Goal: Task Accomplishment & Management: Manage account settings

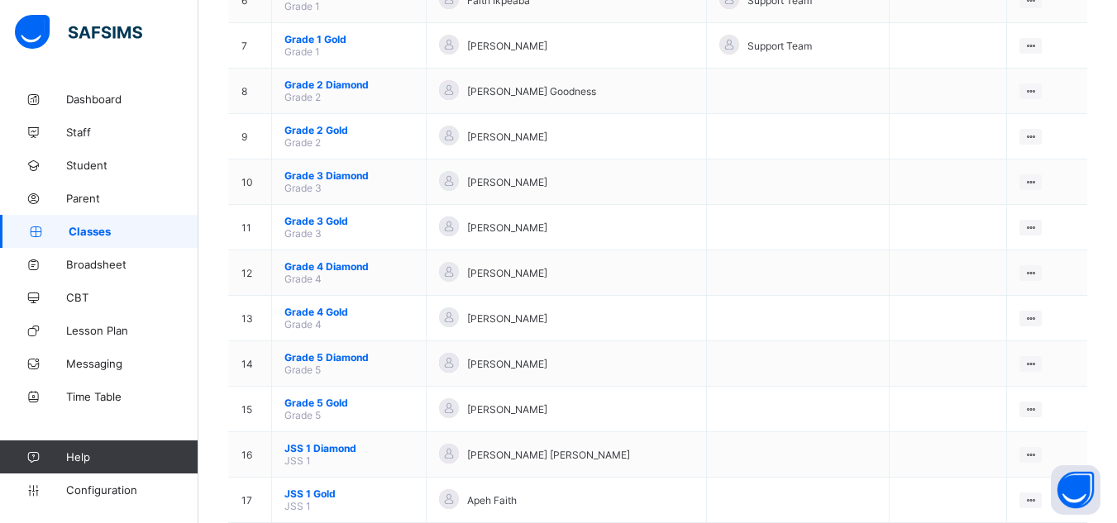
scroll to position [445, 0]
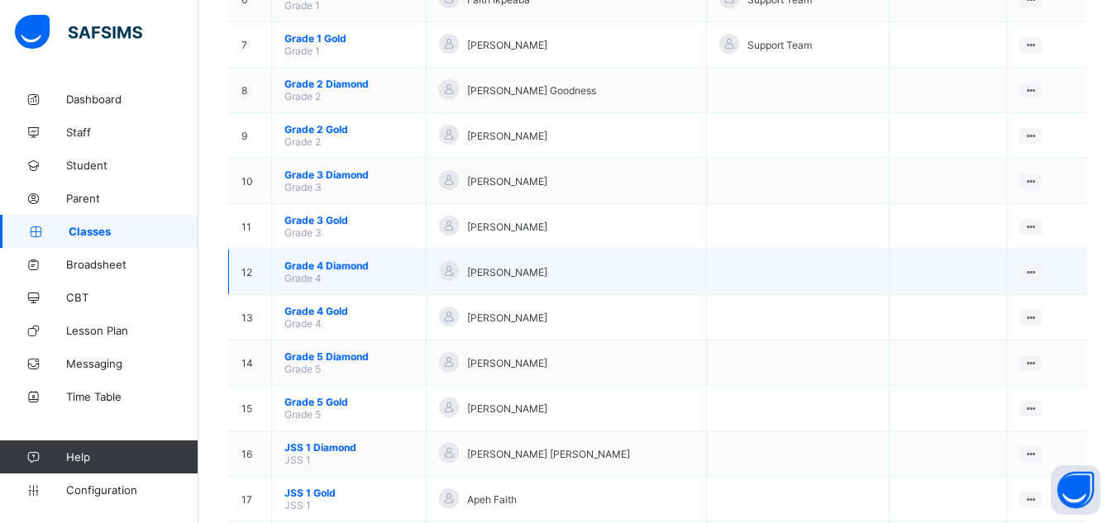
click at [347, 262] on span "Grade 4 Diamond" at bounding box center [348, 265] width 129 height 12
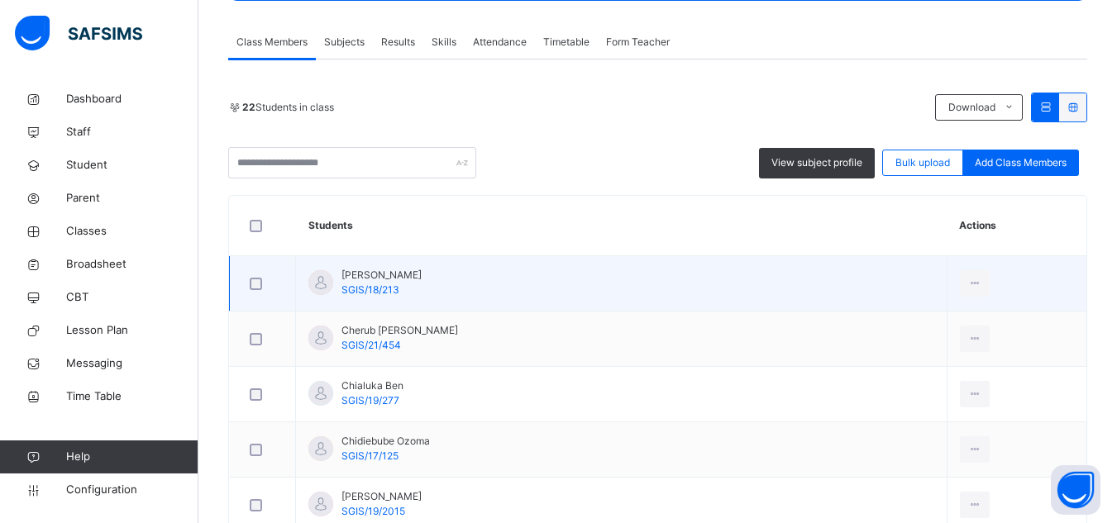
scroll to position [286, 0]
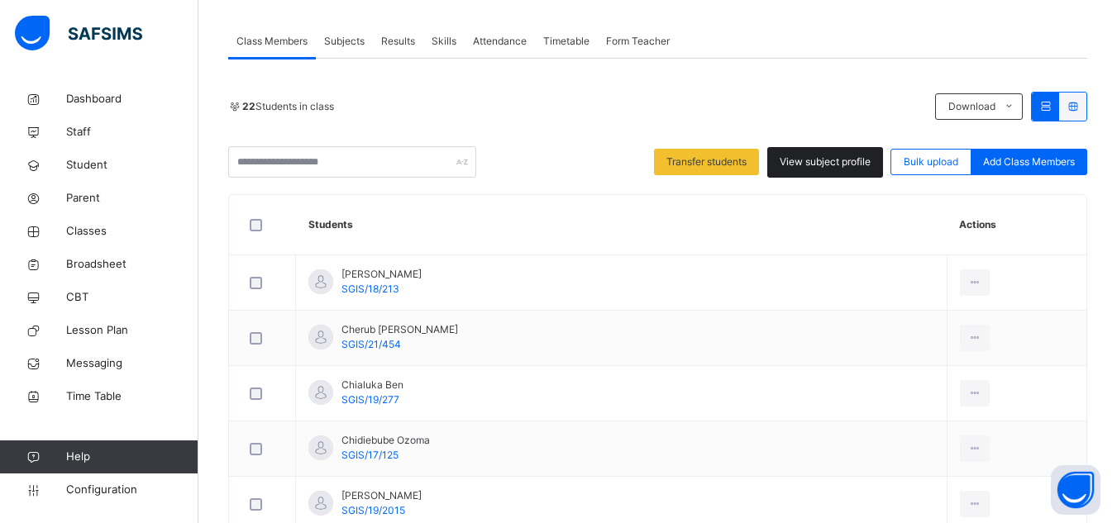
click at [814, 164] on span "View subject profile" at bounding box center [824, 162] width 91 height 15
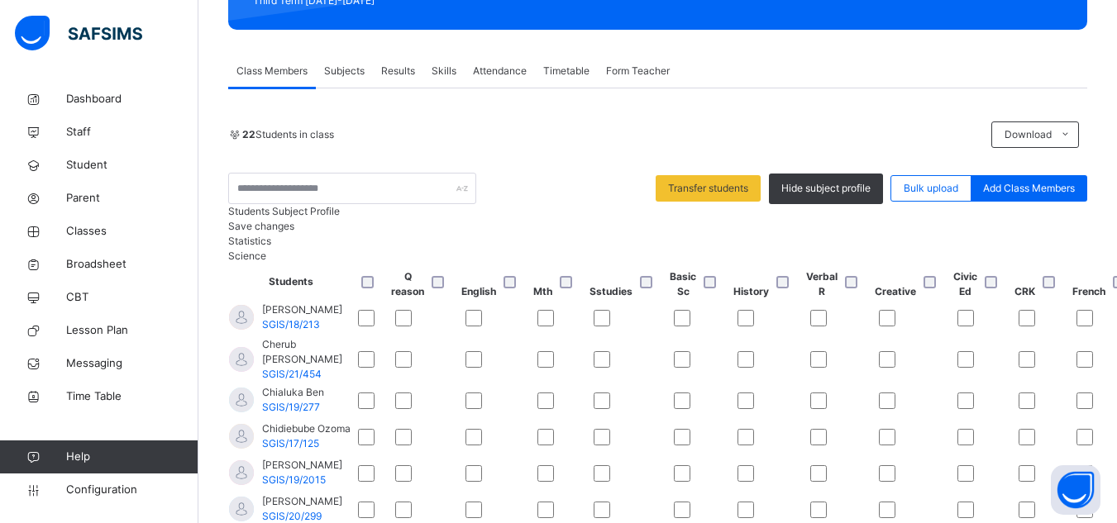
scroll to position [257, 0]
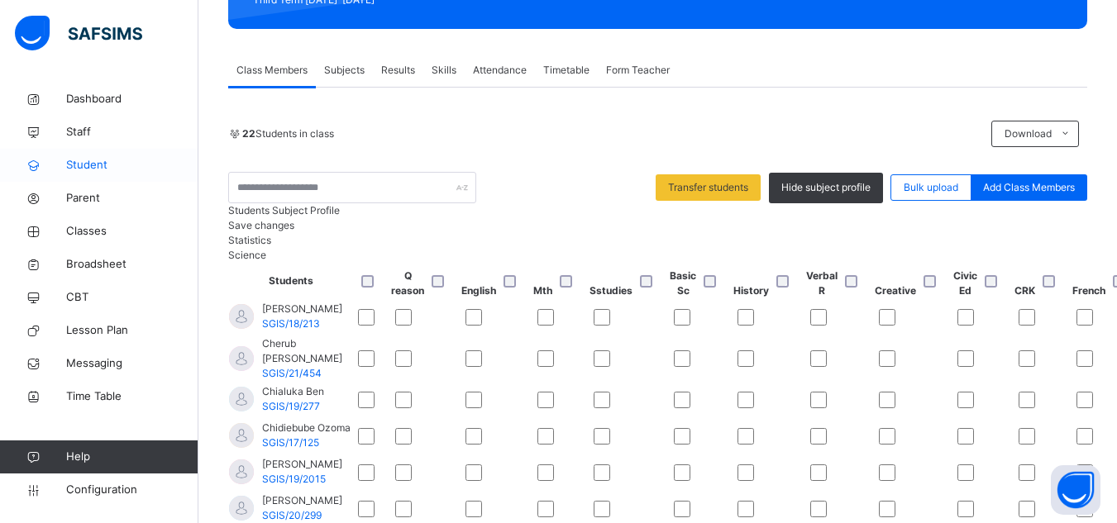
click at [93, 162] on span "Student" at bounding box center [132, 165] width 132 height 17
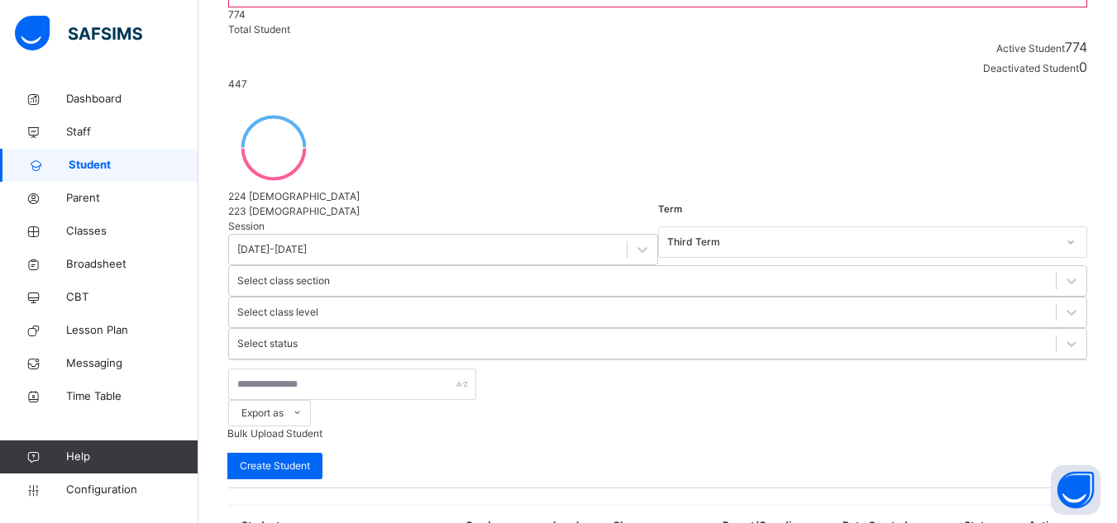
scroll to position [257, 0]
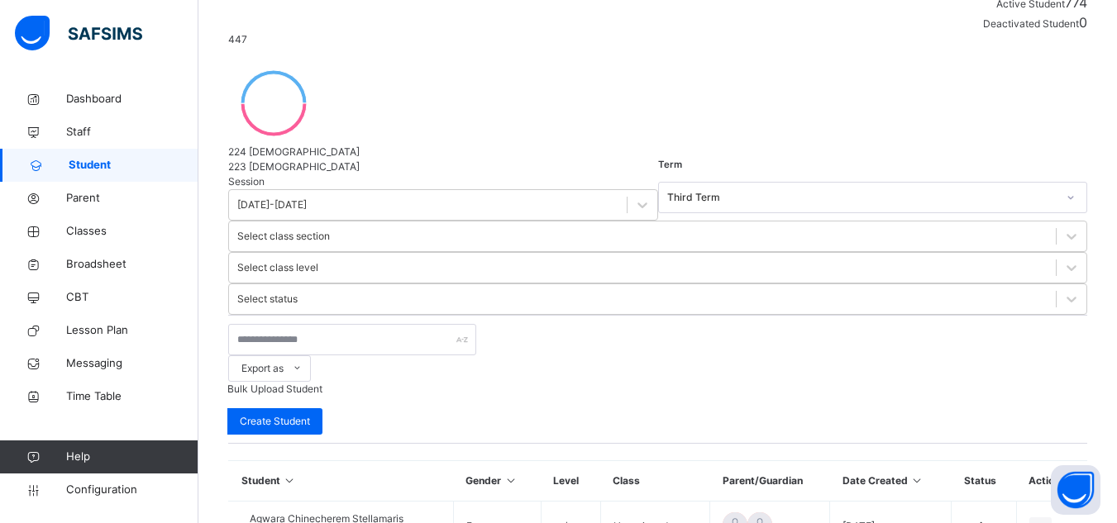
click at [298, 461] on th "Student" at bounding box center [341, 481] width 225 height 40
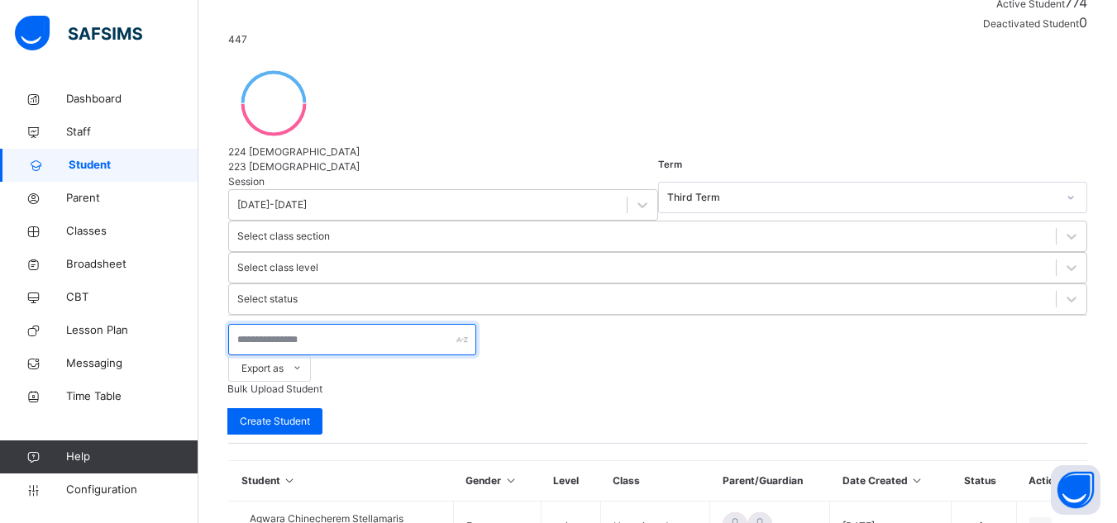
click at [250, 324] on input "text" at bounding box center [352, 339] width 248 height 31
paste input "****"
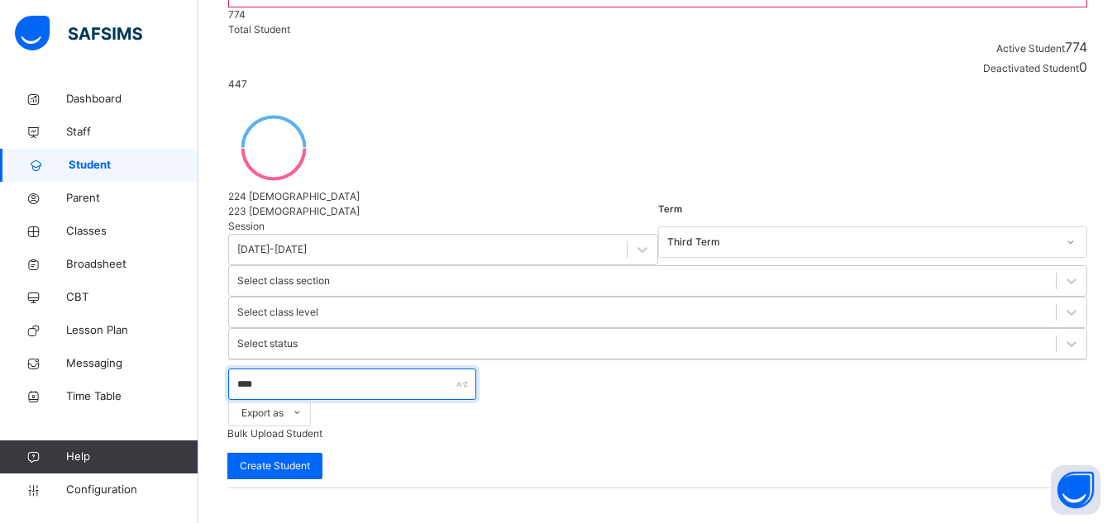
scroll to position [226, 0]
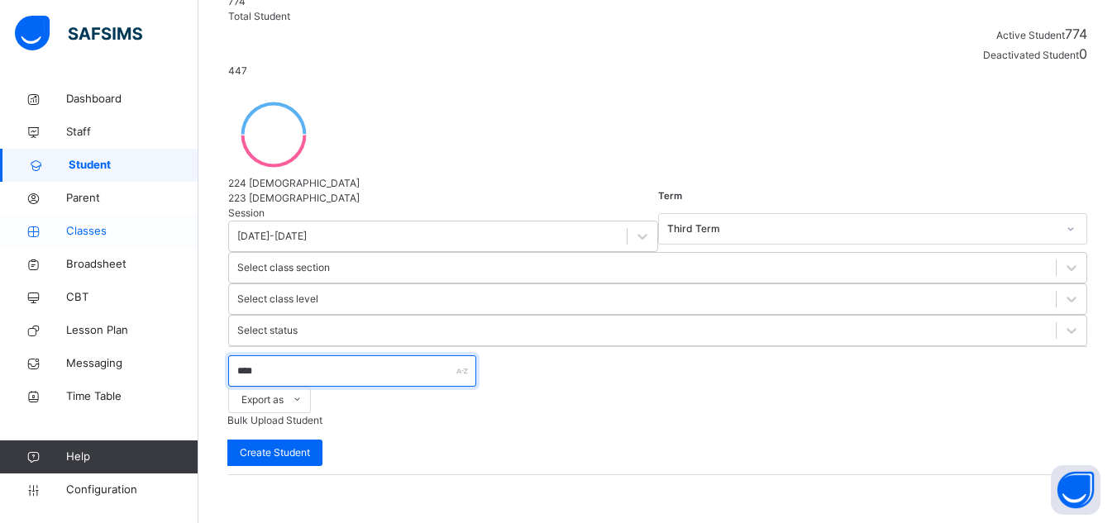
type input "****"
click at [88, 237] on span "Classes" at bounding box center [132, 231] width 132 height 17
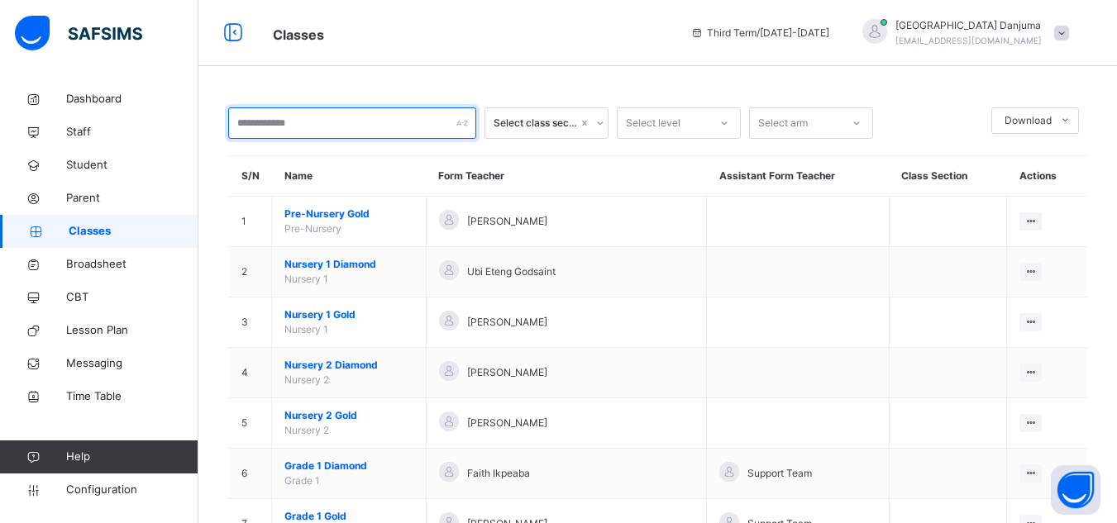
click at [315, 128] on input "text" at bounding box center [352, 122] width 248 height 31
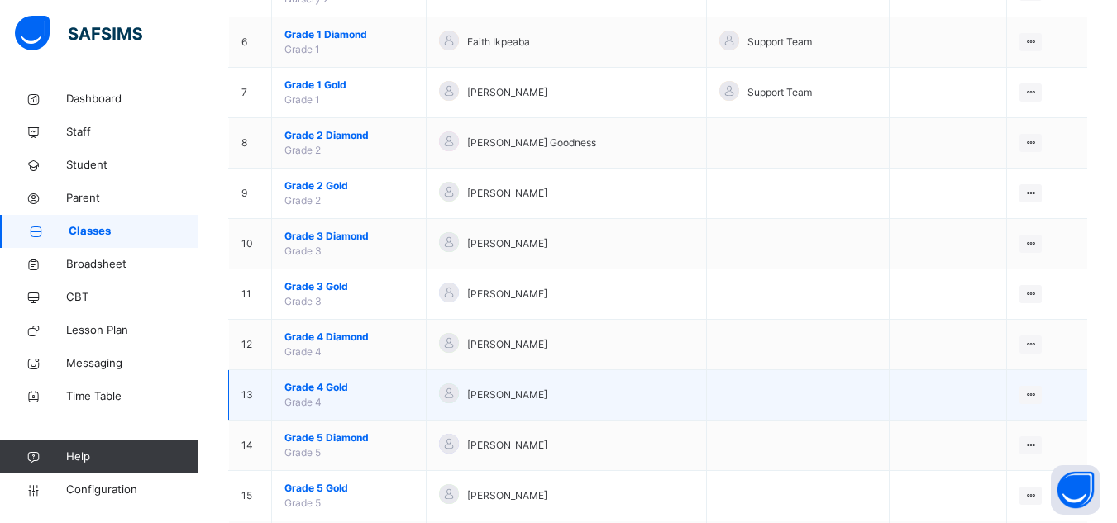
scroll to position [432, 0]
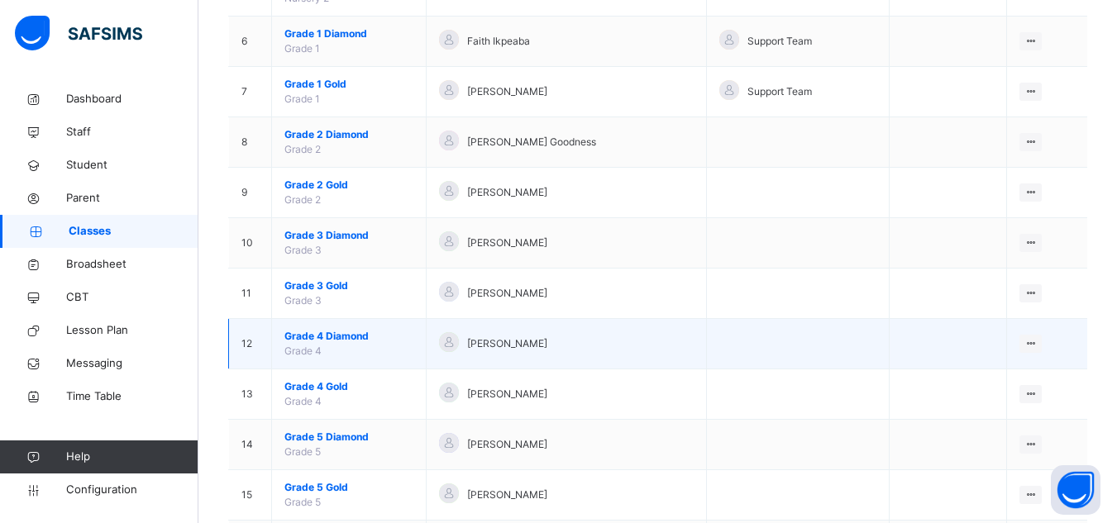
click at [340, 334] on span "Grade 4 Diamond" at bounding box center [348, 336] width 129 height 15
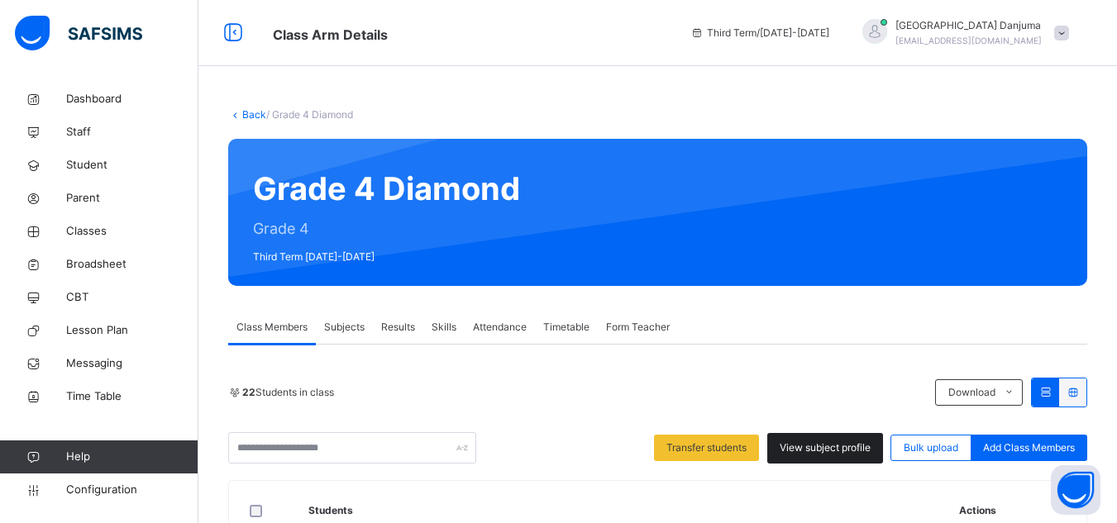
click at [821, 453] on span "View subject profile" at bounding box center [824, 447] width 91 height 15
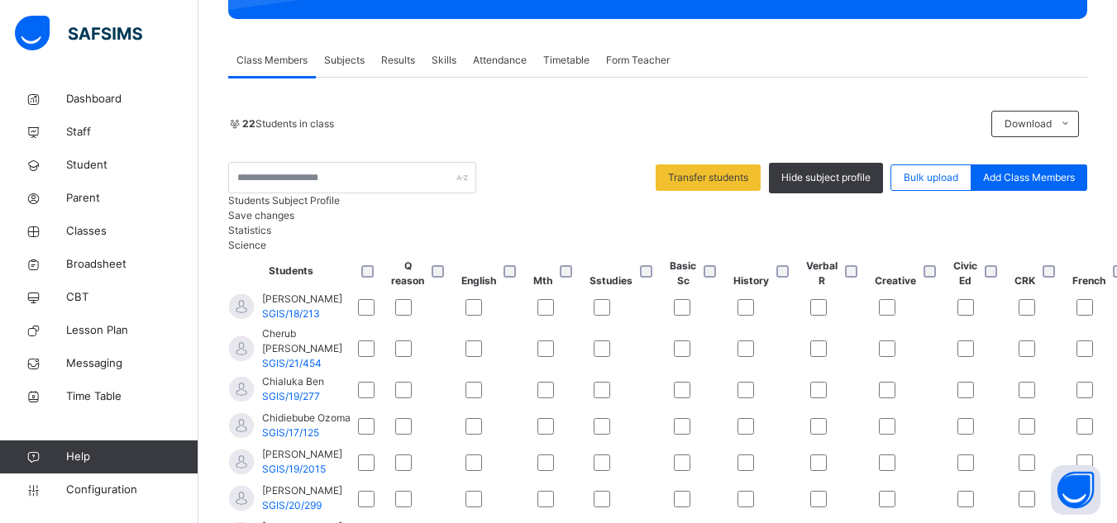
scroll to position [270, 0]
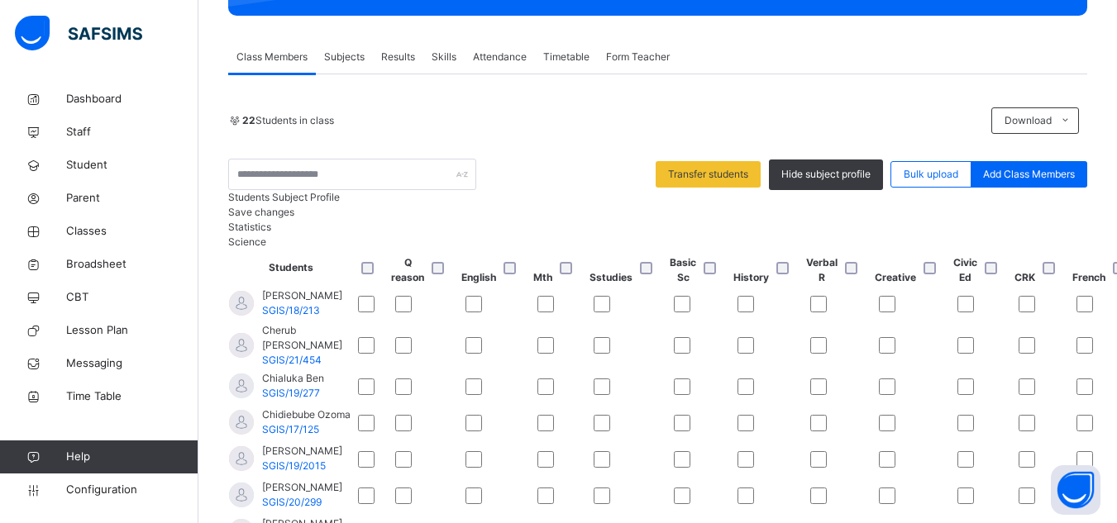
click at [294, 218] on span "Save changes" at bounding box center [261, 212] width 66 height 12
click at [105, 260] on span "Broadsheet" at bounding box center [132, 264] width 132 height 17
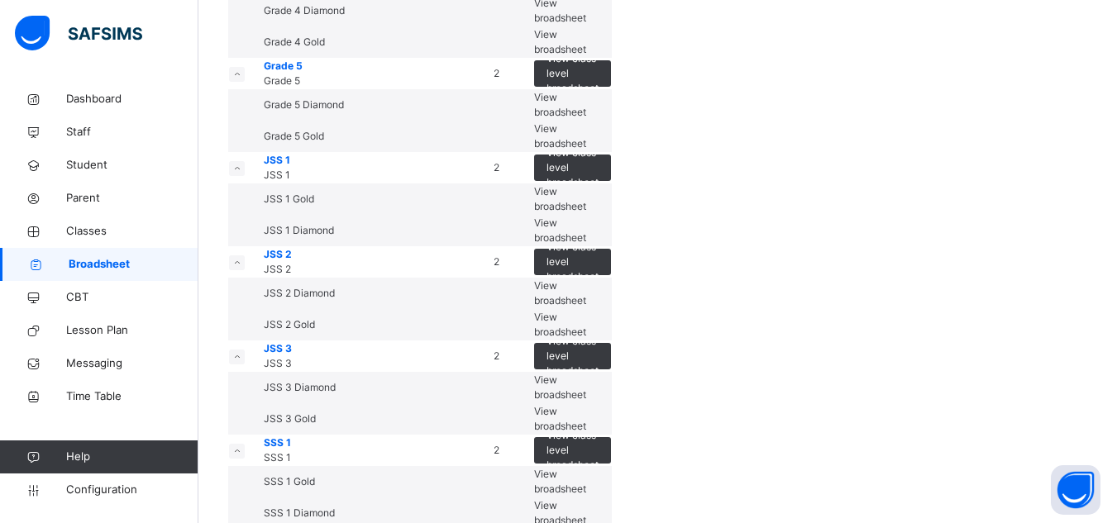
scroll to position [771, 0]
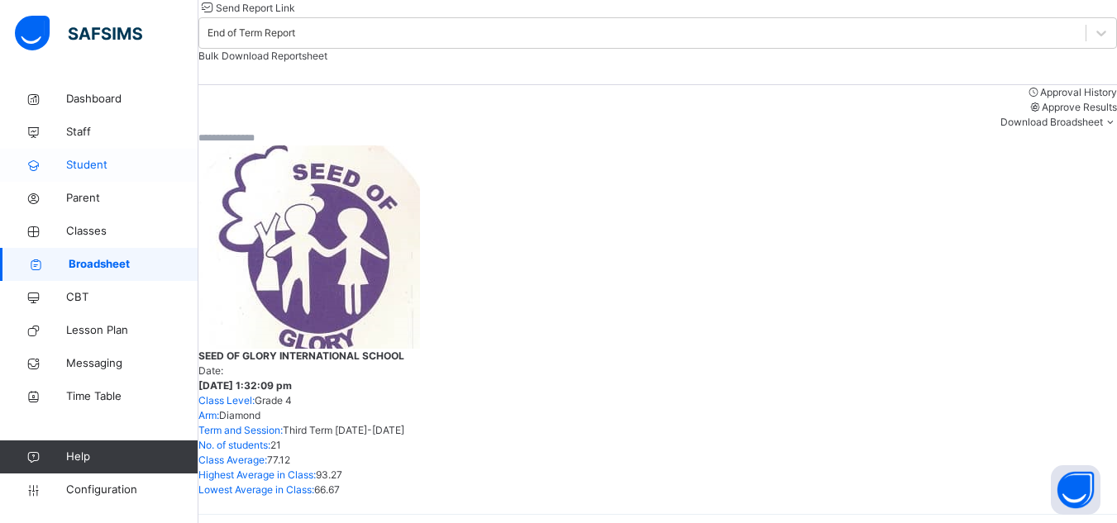
click at [75, 160] on span "Student" at bounding box center [132, 165] width 132 height 17
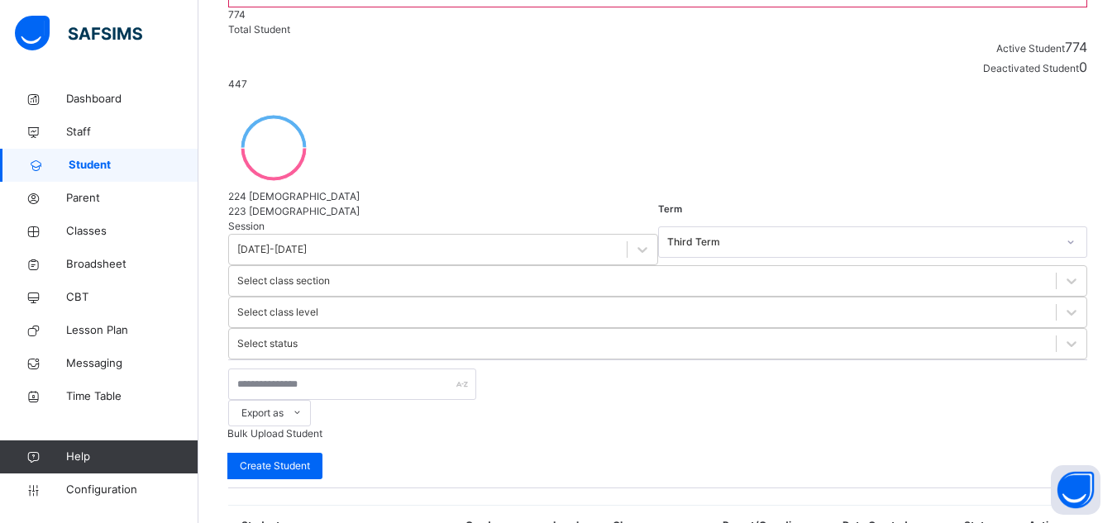
scroll to position [239, 0]
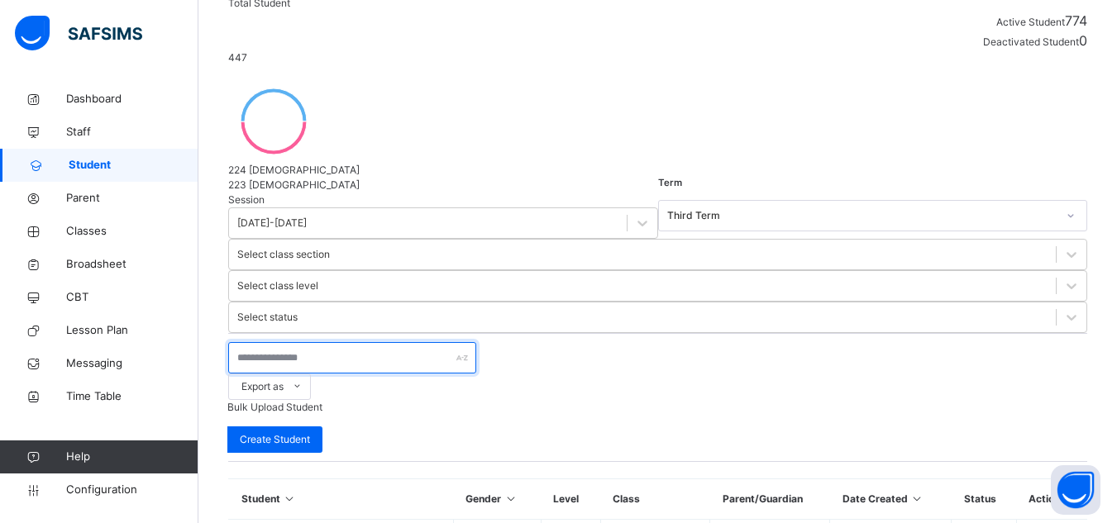
click at [274, 342] on input "text" at bounding box center [352, 357] width 248 height 31
paste input "******"
type input "******"
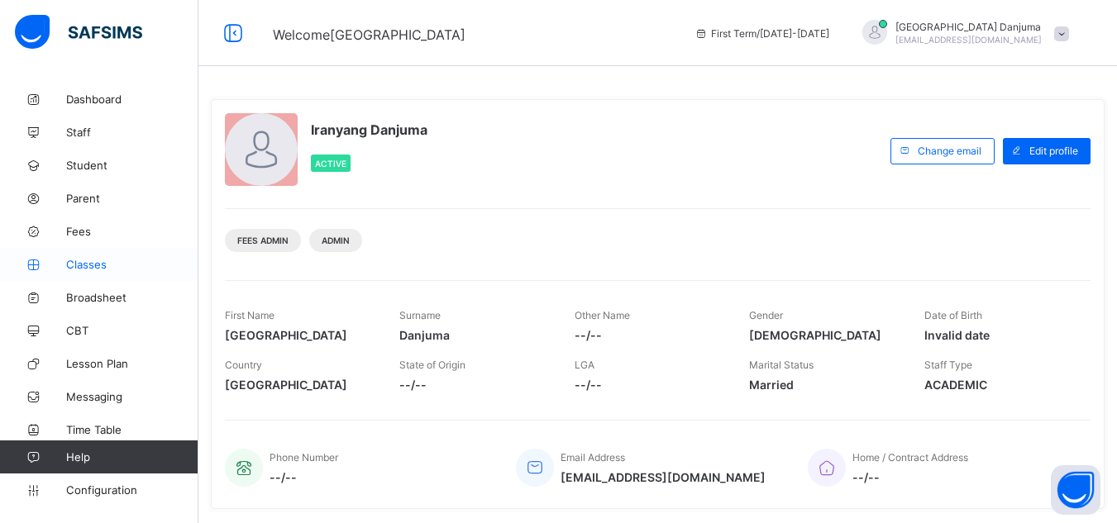
click at [82, 259] on span "Classes" at bounding box center [132, 264] width 132 height 13
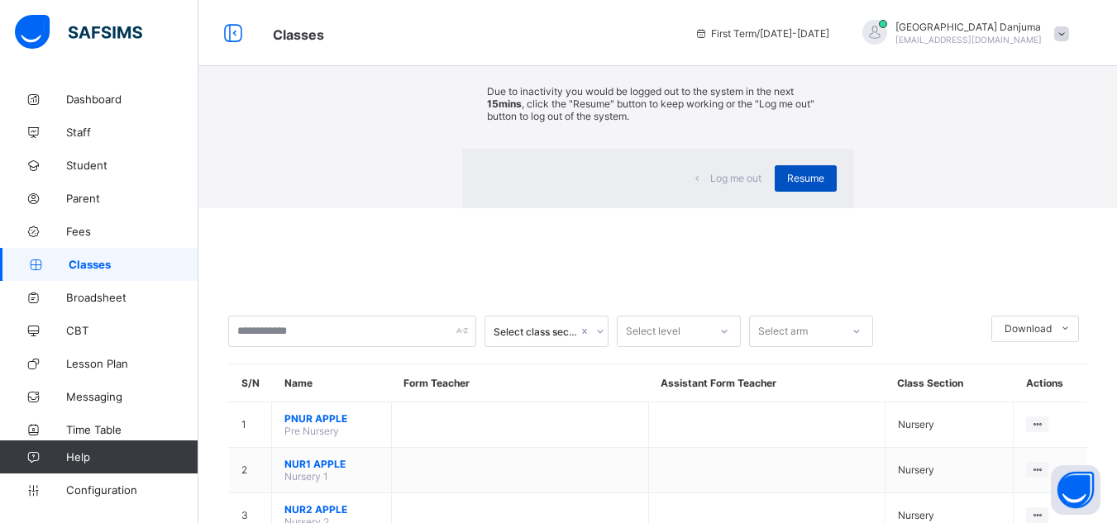
click at [787, 184] on span "Resume" at bounding box center [805, 178] width 37 height 12
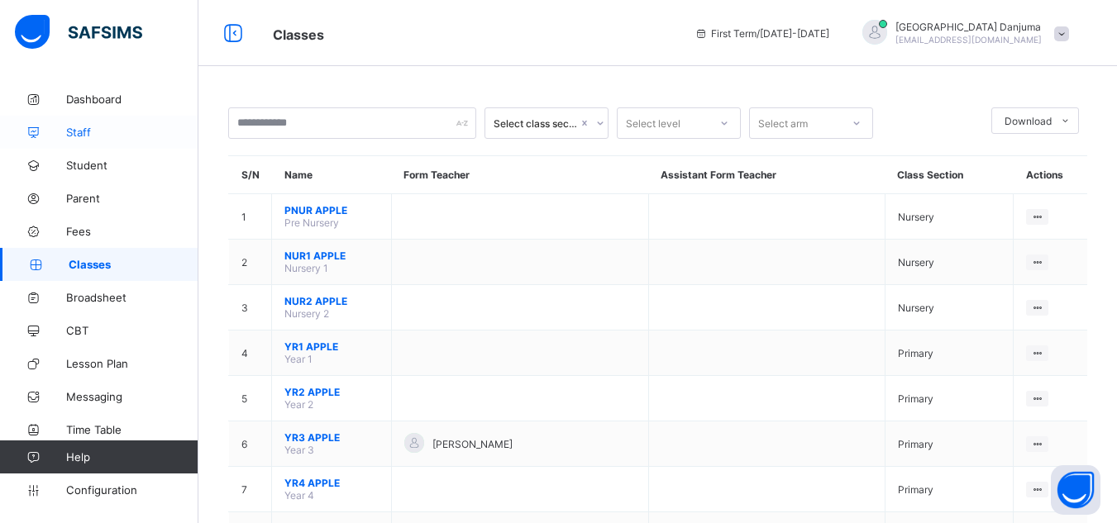
click at [79, 122] on link "Staff" at bounding box center [99, 132] width 198 height 33
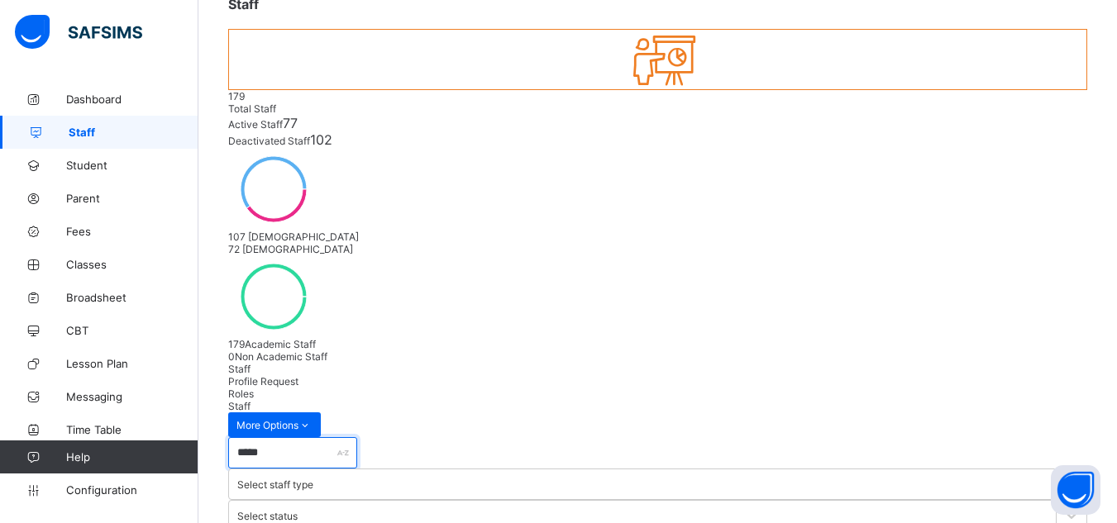
scroll to position [114, 0]
type input "*****"
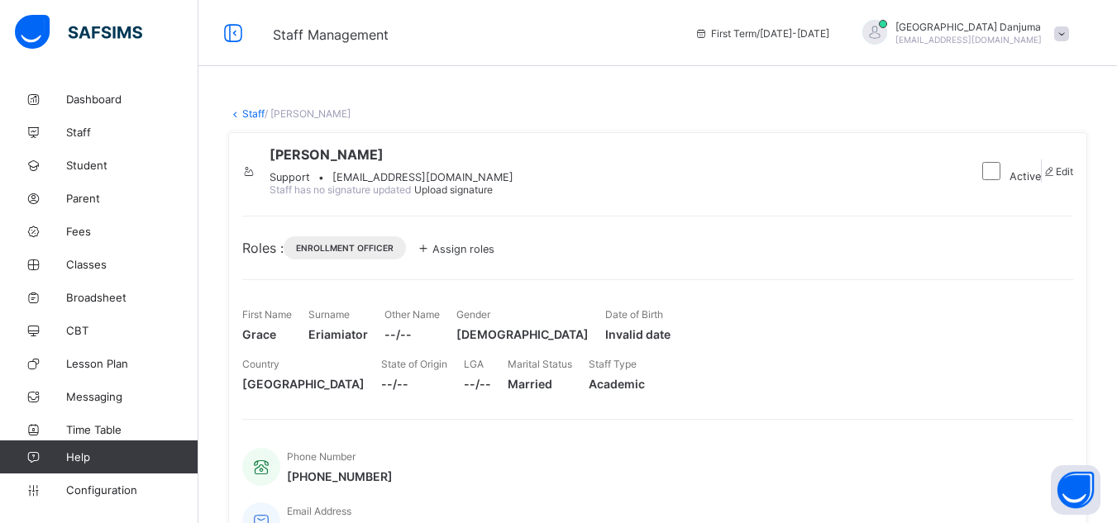
click at [474, 255] on span "Assign roles" at bounding box center [463, 249] width 62 height 12
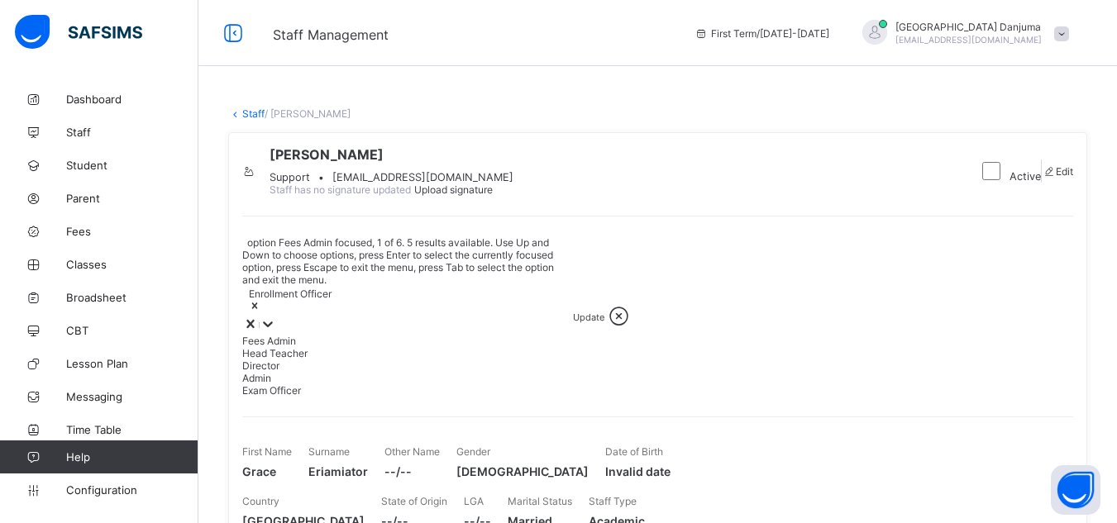
click at [276, 316] on icon at bounding box center [267, 324] width 17 height 17
click at [280, 384] on div "Admin" at bounding box center [407, 378] width 331 height 12
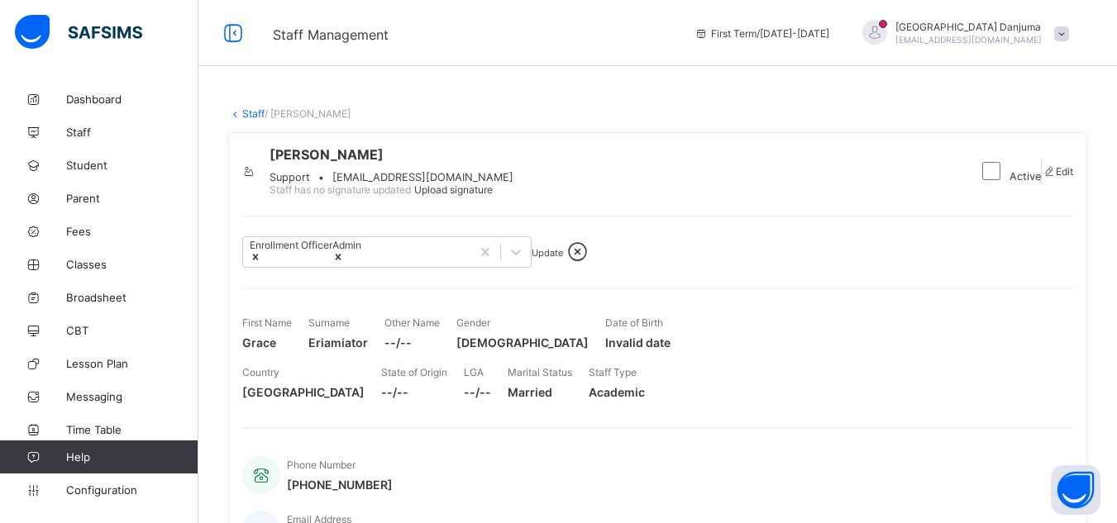
click at [563, 259] on span "Update" at bounding box center [546, 253] width 31 height 12
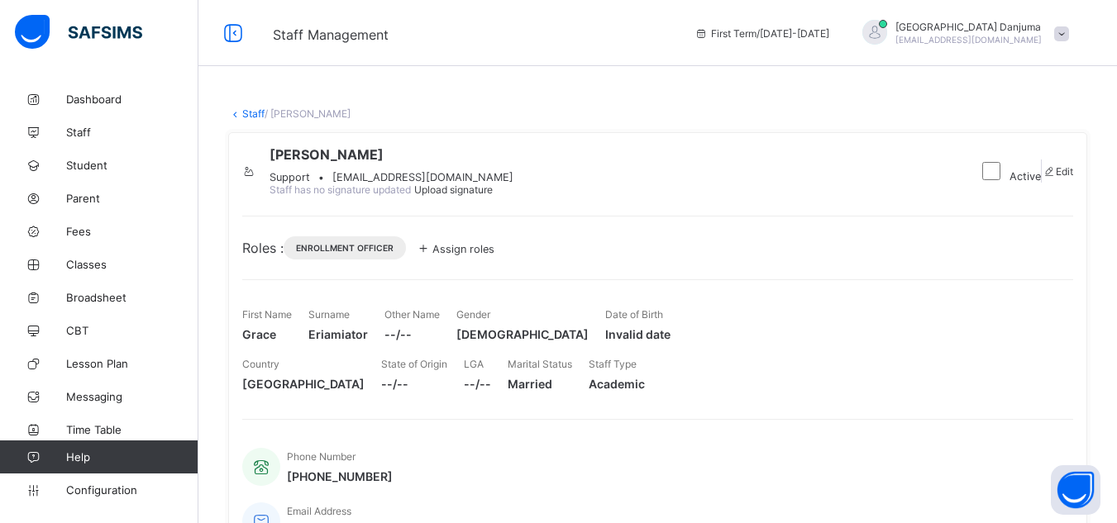
click at [490, 256] on div "Assign roles" at bounding box center [454, 248] width 80 height 17
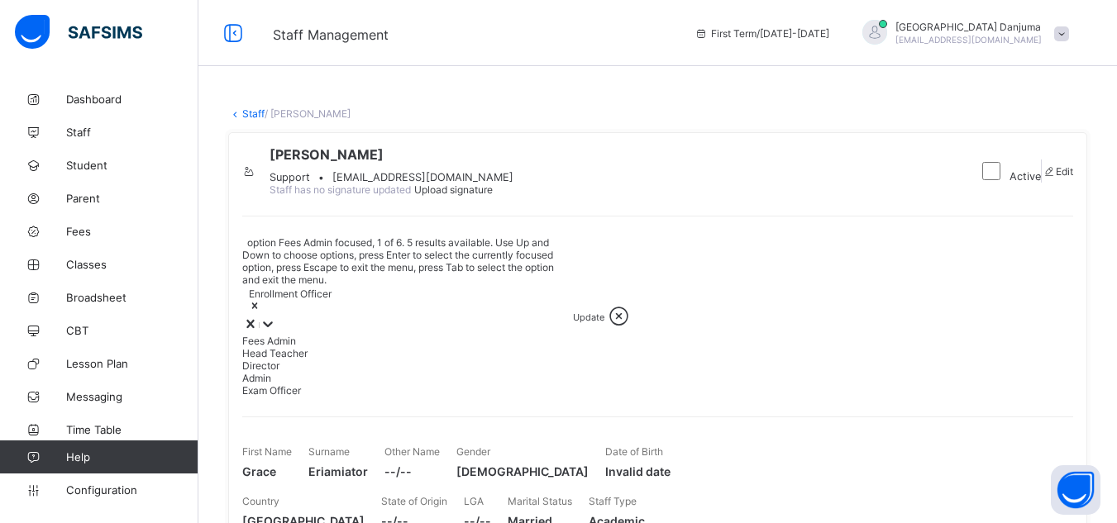
click at [276, 316] on icon at bounding box center [267, 324] width 17 height 17
click at [278, 384] on div "Admin" at bounding box center [407, 378] width 331 height 12
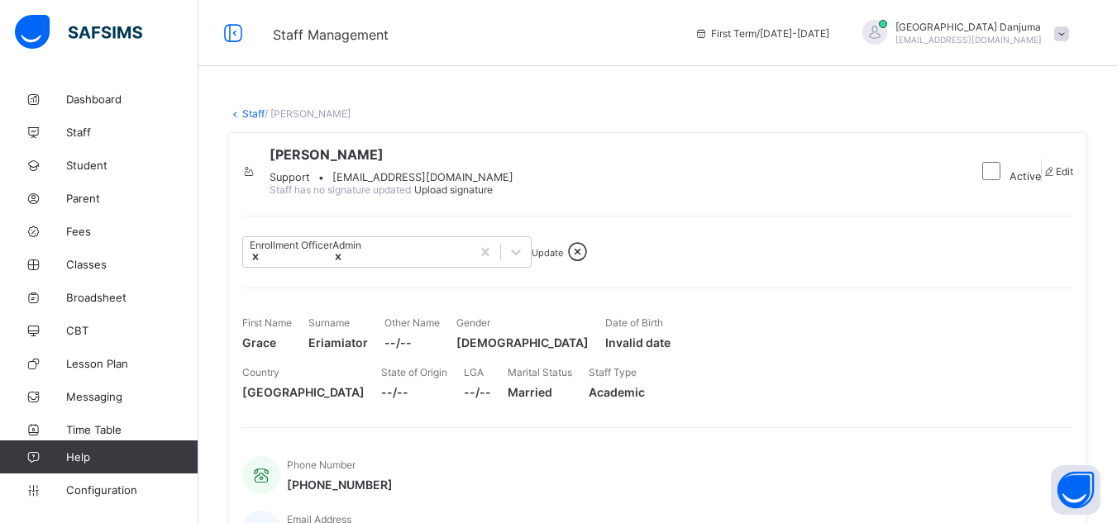
click at [663, 196] on div "Grace Eriamiator Support • grace.eriamiator@flexisaf.net Staff has no signature…" at bounding box center [602, 171] width 721 height 50
click at [563, 259] on span "Update" at bounding box center [546, 253] width 31 height 12
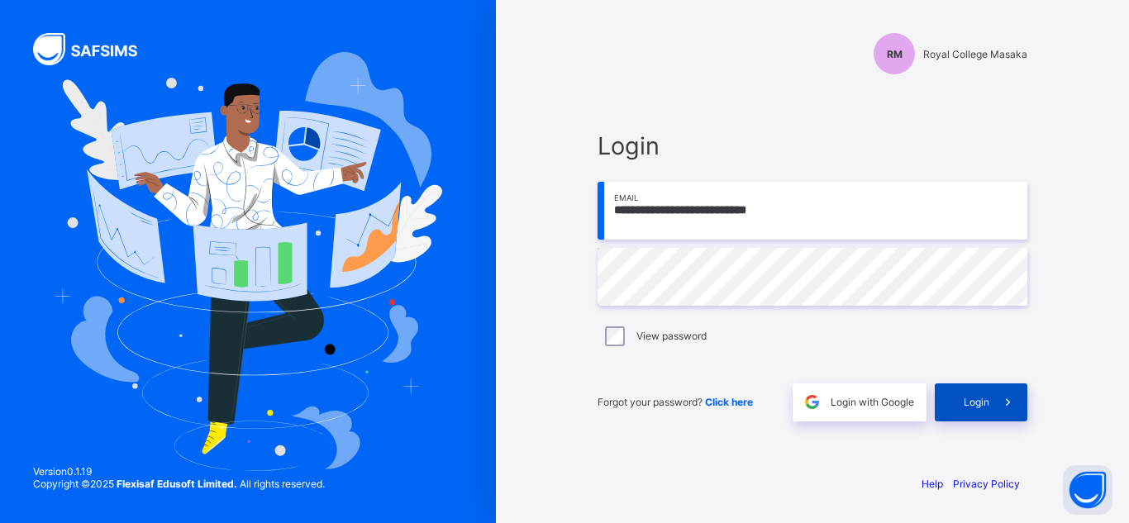
click at [976, 399] on span "Login" at bounding box center [977, 402] width 26 height 12
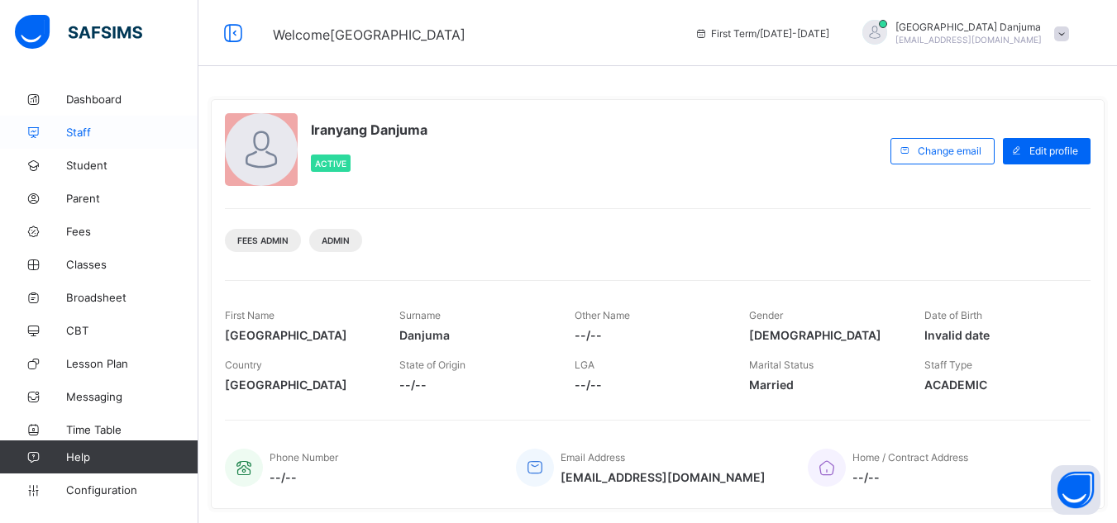
click at [80, 131] on span "Staff" at bounding box center [132, 132] width 132 height 13
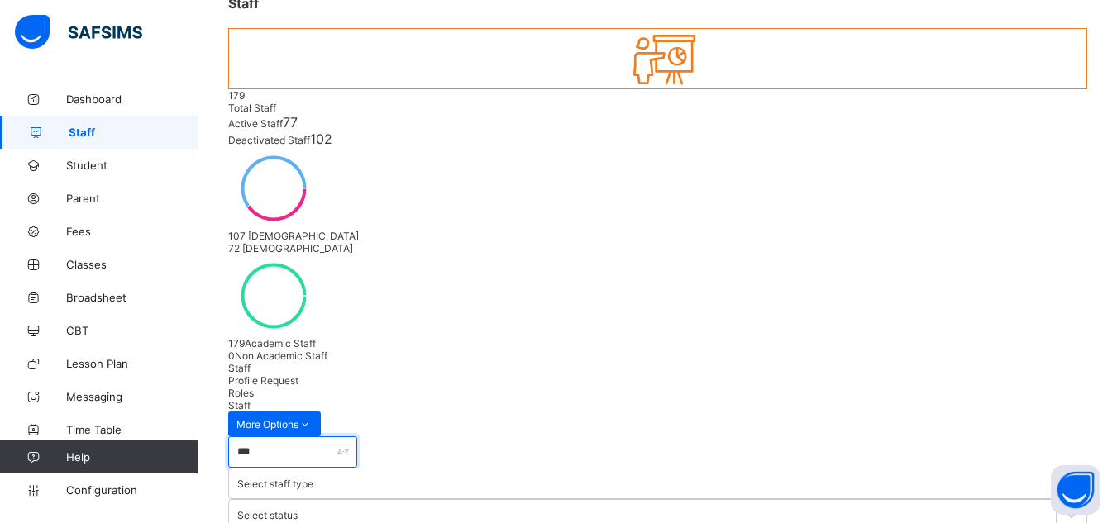
scroll to position [114, 0]
type input "***"
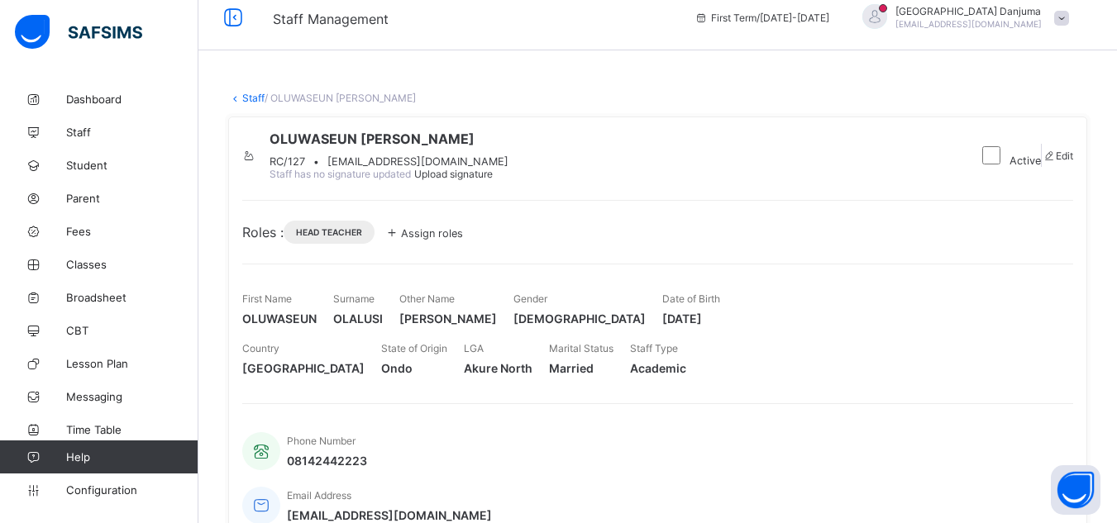
scroll to position [15, 0]
click at [450, 240] on span "Assign roles" at bounding box center [432, 234] width 62 height 12
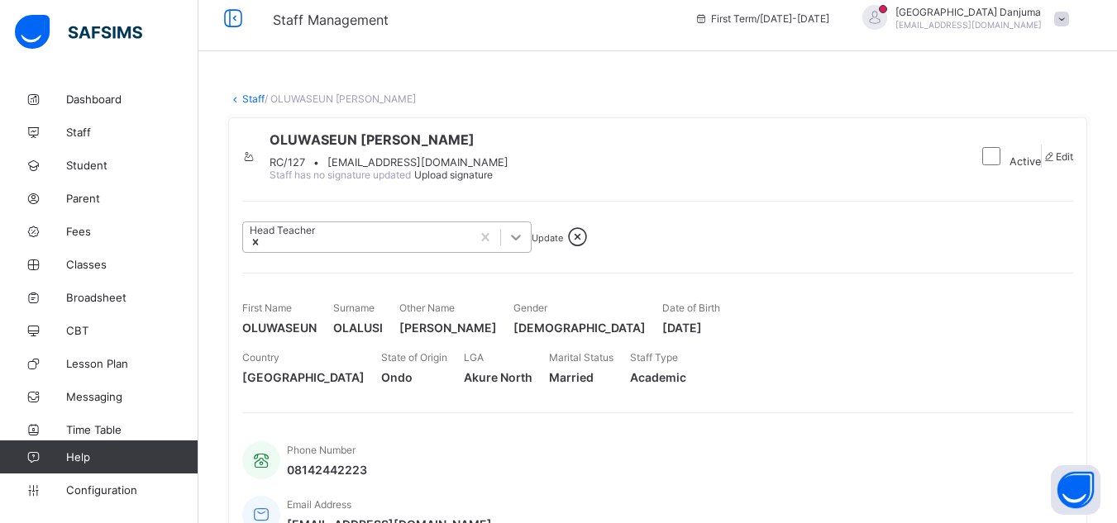
click at [522, 245] on icon at bounding box center [515, 237] width 17 height 17
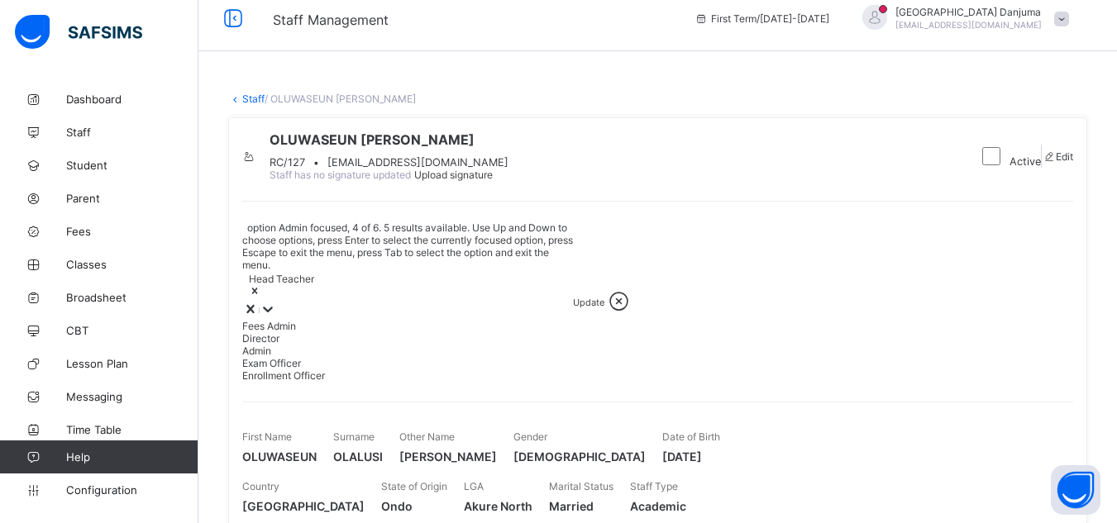
click at [286, 357] on div "Admin" at bounding box center [407, 351] width 331 height 12
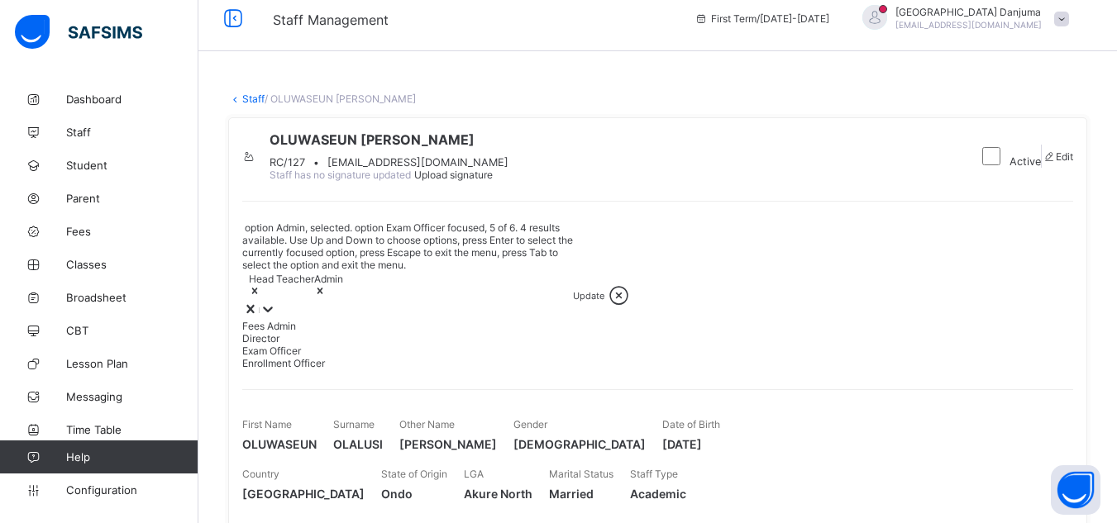
click at [296, 357] on div "Exam Officer" at bounding box center [407, 351] width 331 height 12
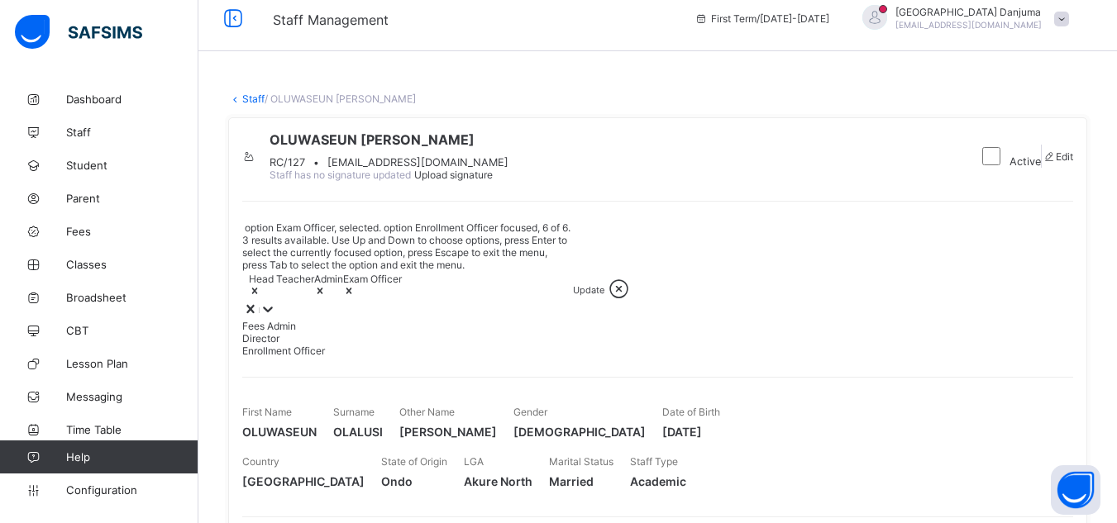
click at [307, 357] on div "Enrollment Officer" at bounding box center [407, 351] width 331 height 12
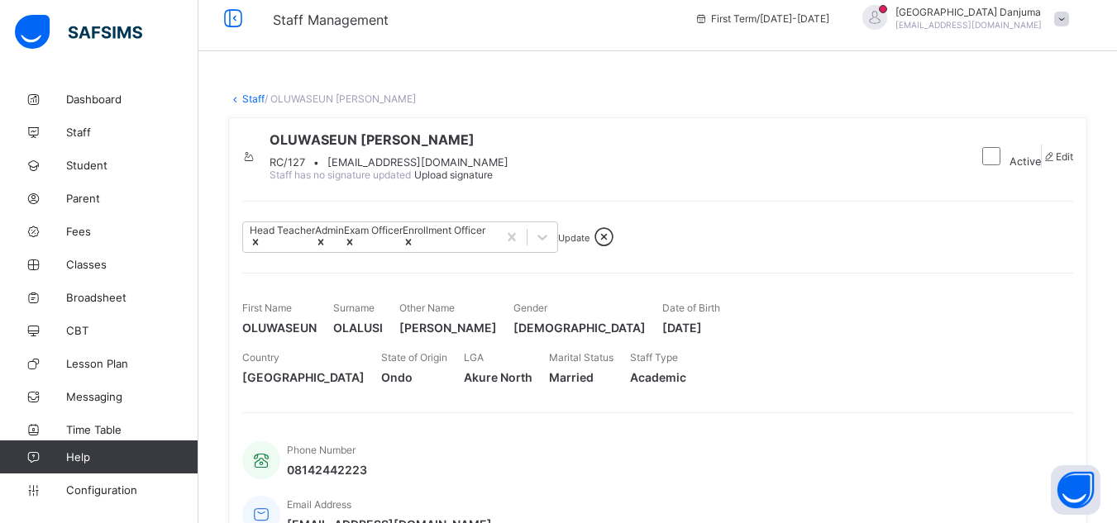
click at [589, 244] on span "Update" at bounding box center [573, 238] width 31 height 12
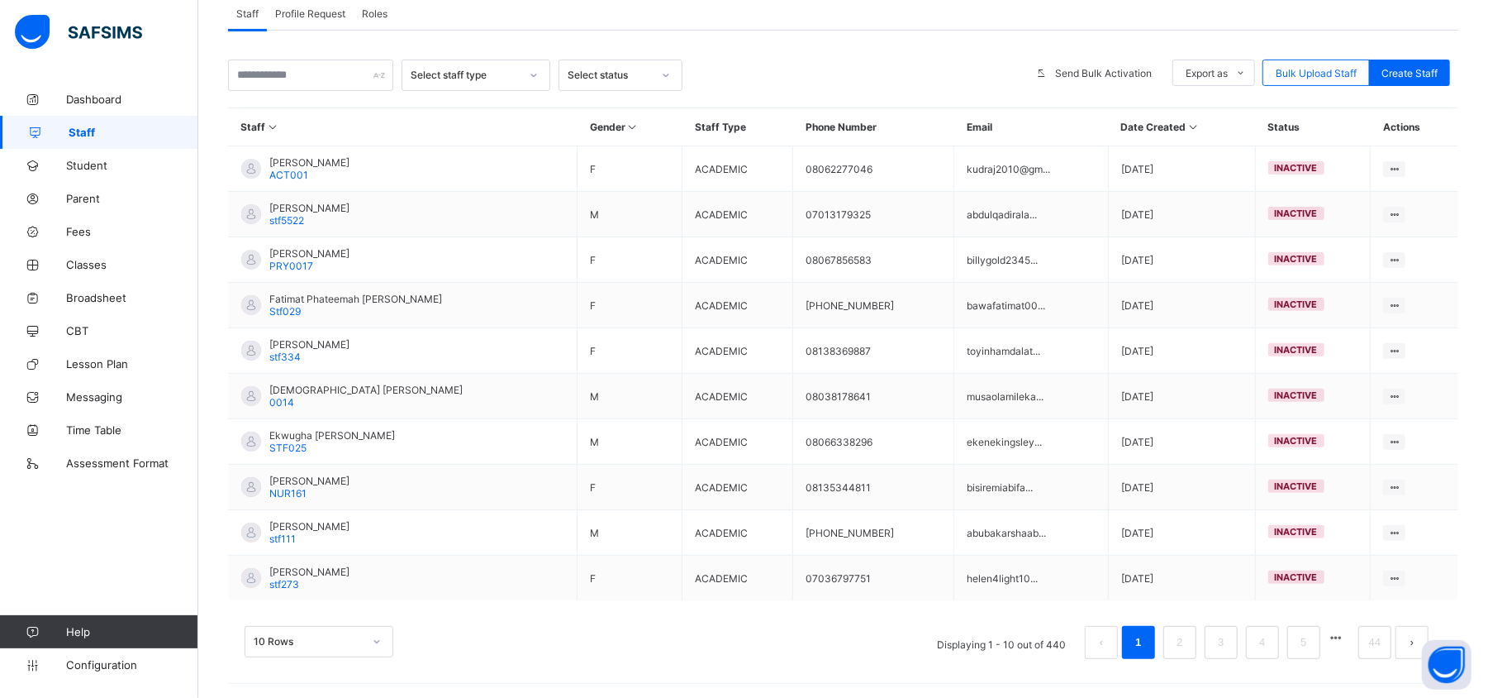
scroll to position [342, 0]
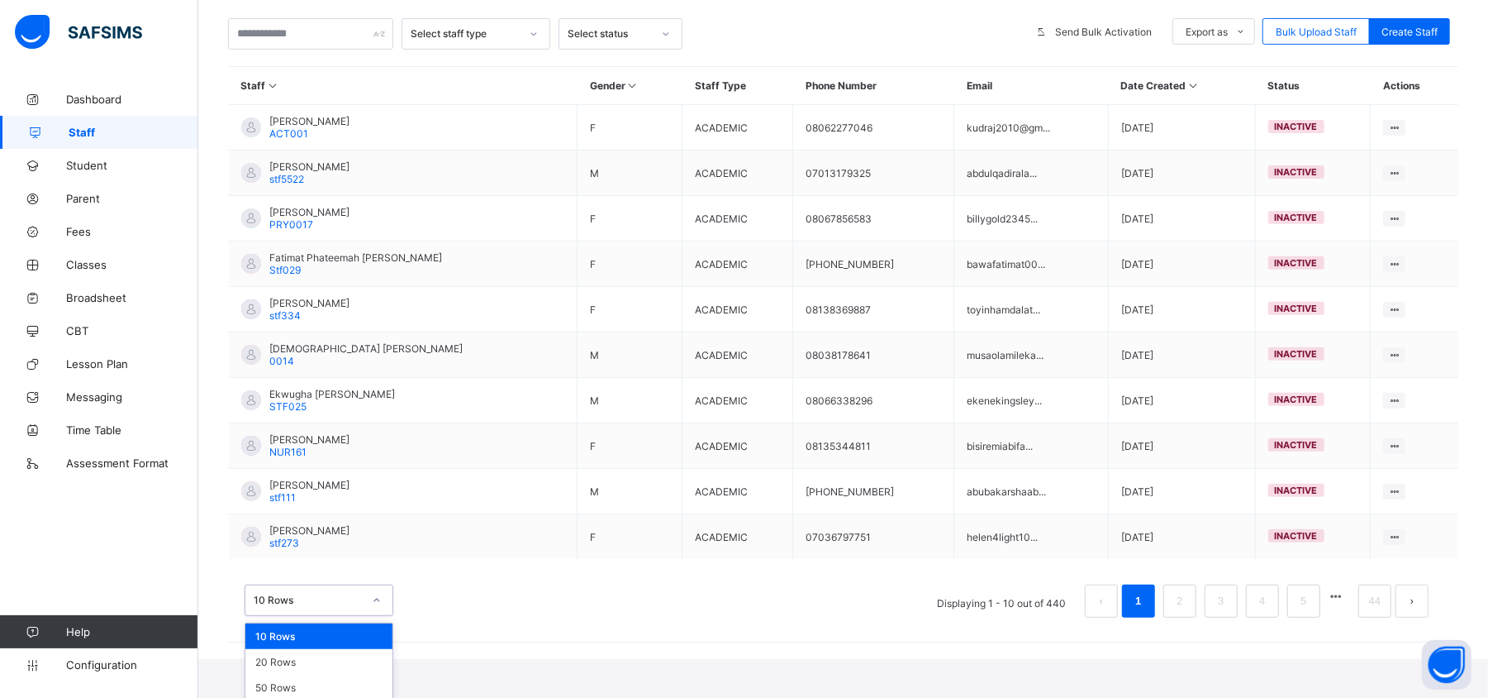
click at [298, 616] on div "option 10 Rows focused, 1 of 3. 3 results available. Use Up and Down to choose …" at bounding box center [319, 599] width 149 height 31
click at [293, 688] on div "50 Rows" at bounding box center [318, 687] width 147 height 26
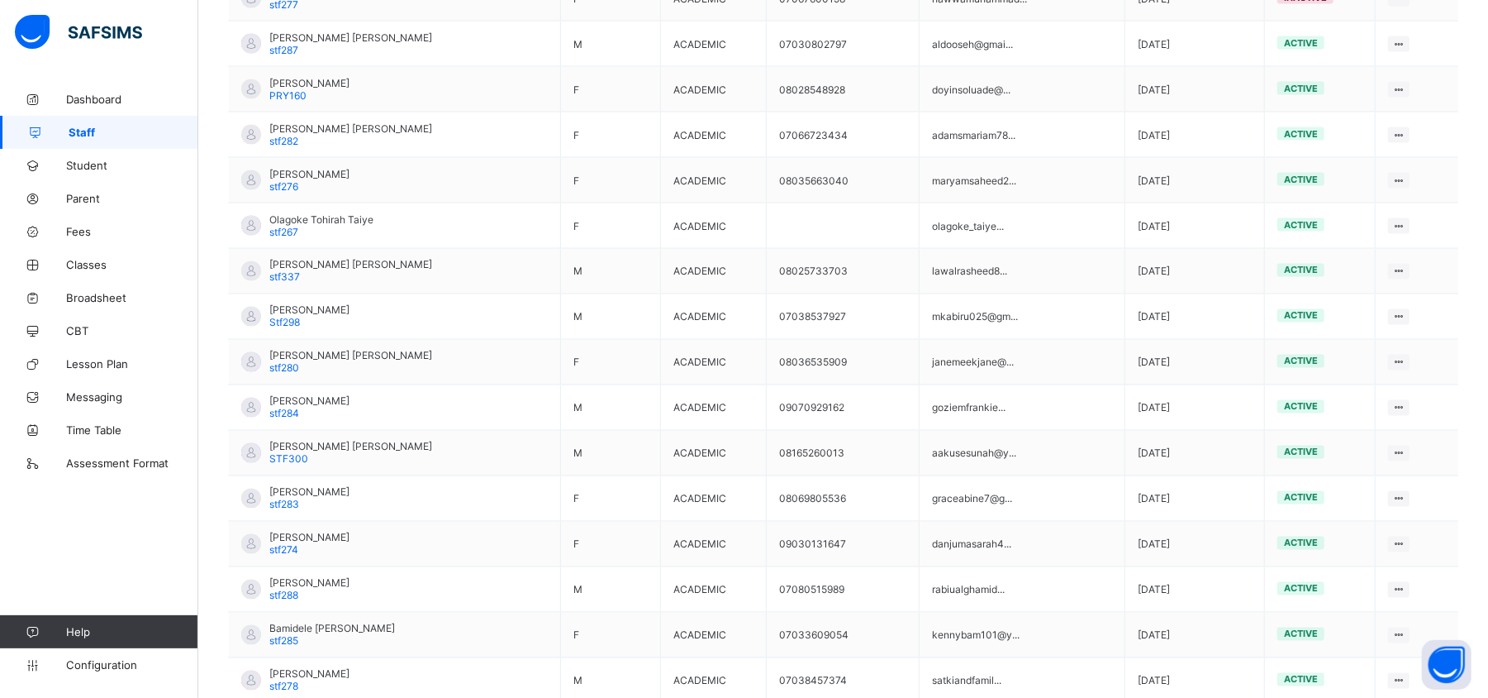
scroll to position [1972, 0]
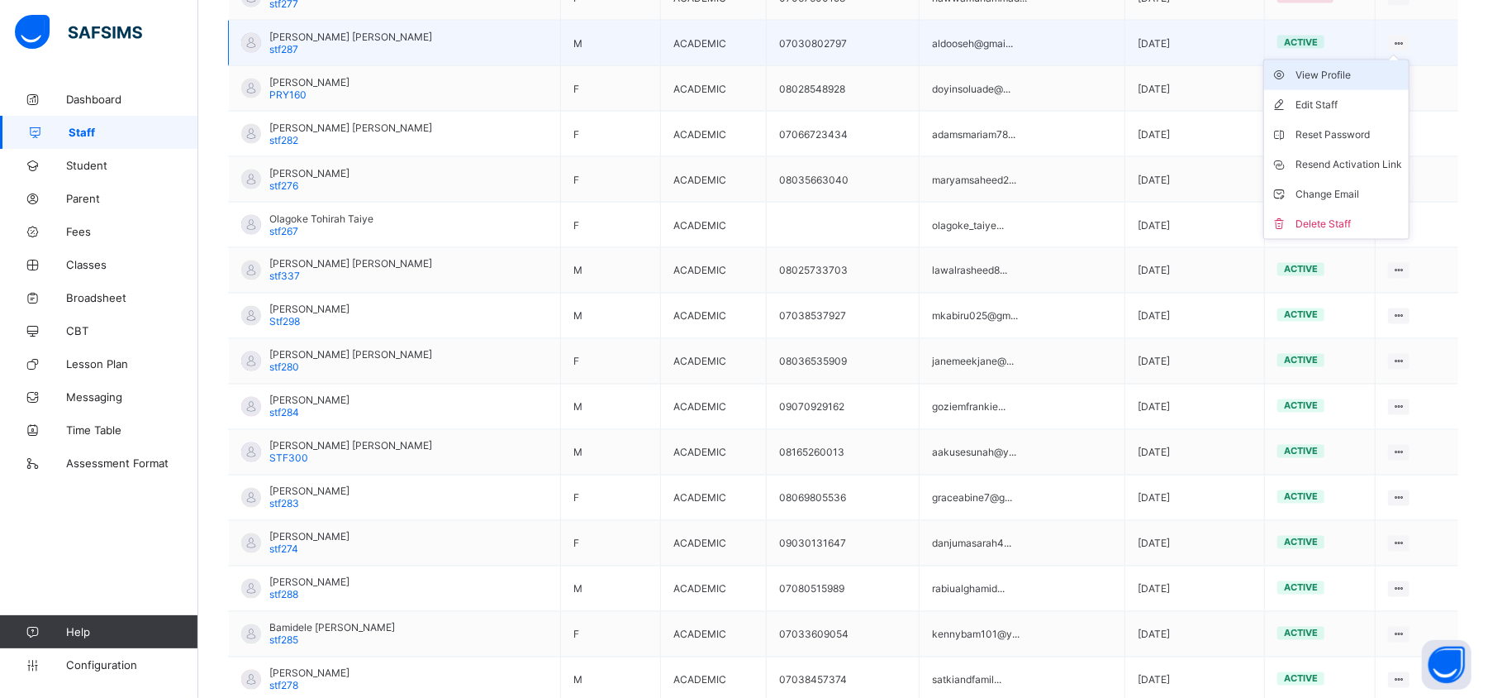
click at [1344, 70] on div "View Profile" at bounding box center [1349, 75] width 107 height 17
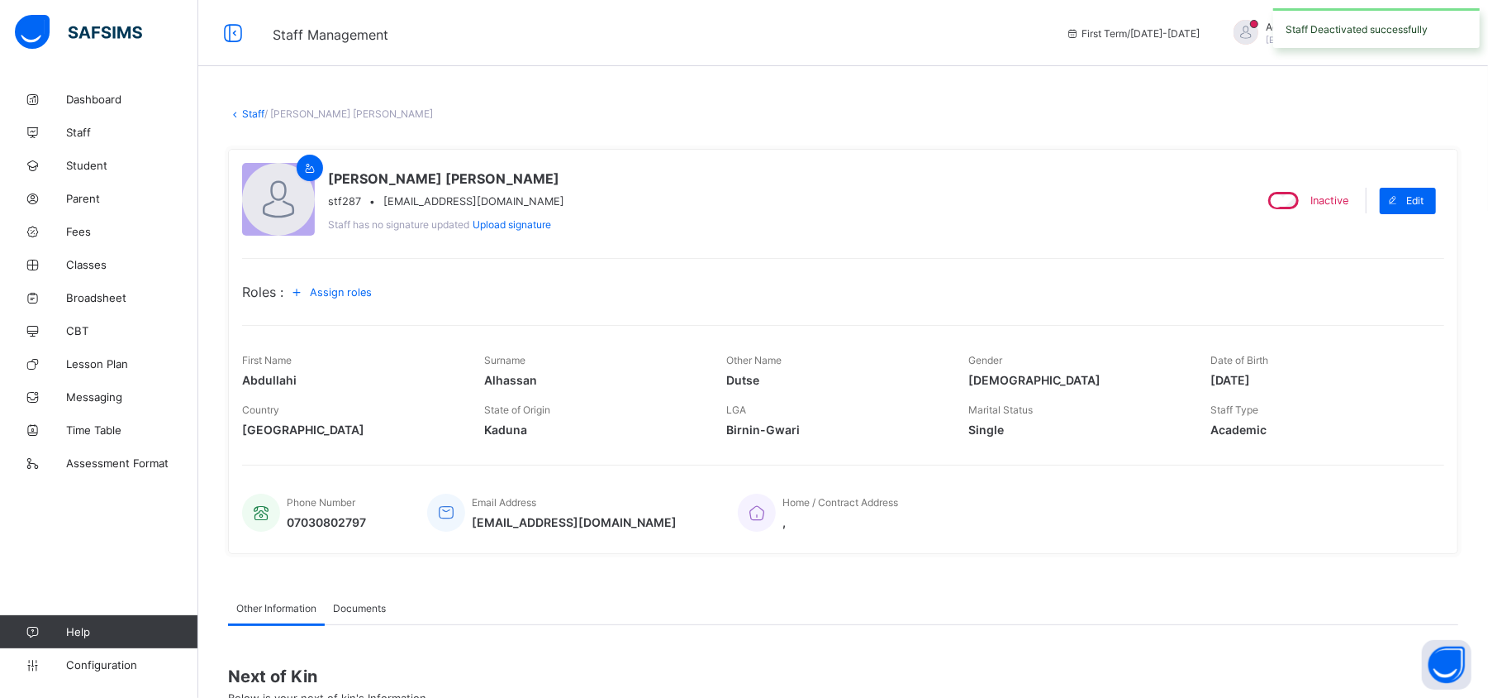
click at [253, 113] on link "Staff" at bounding box center [253, 113] width 22 height 12
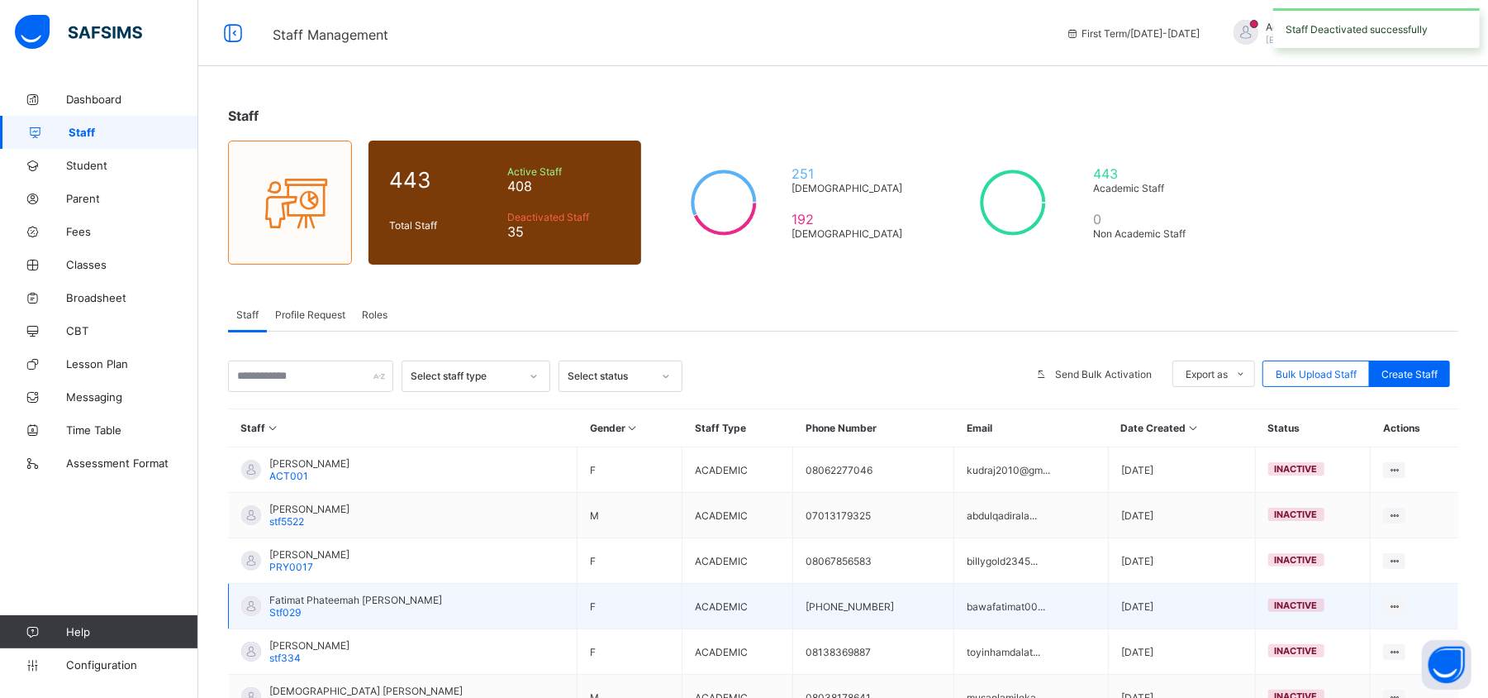
scroll to position [301, 0]
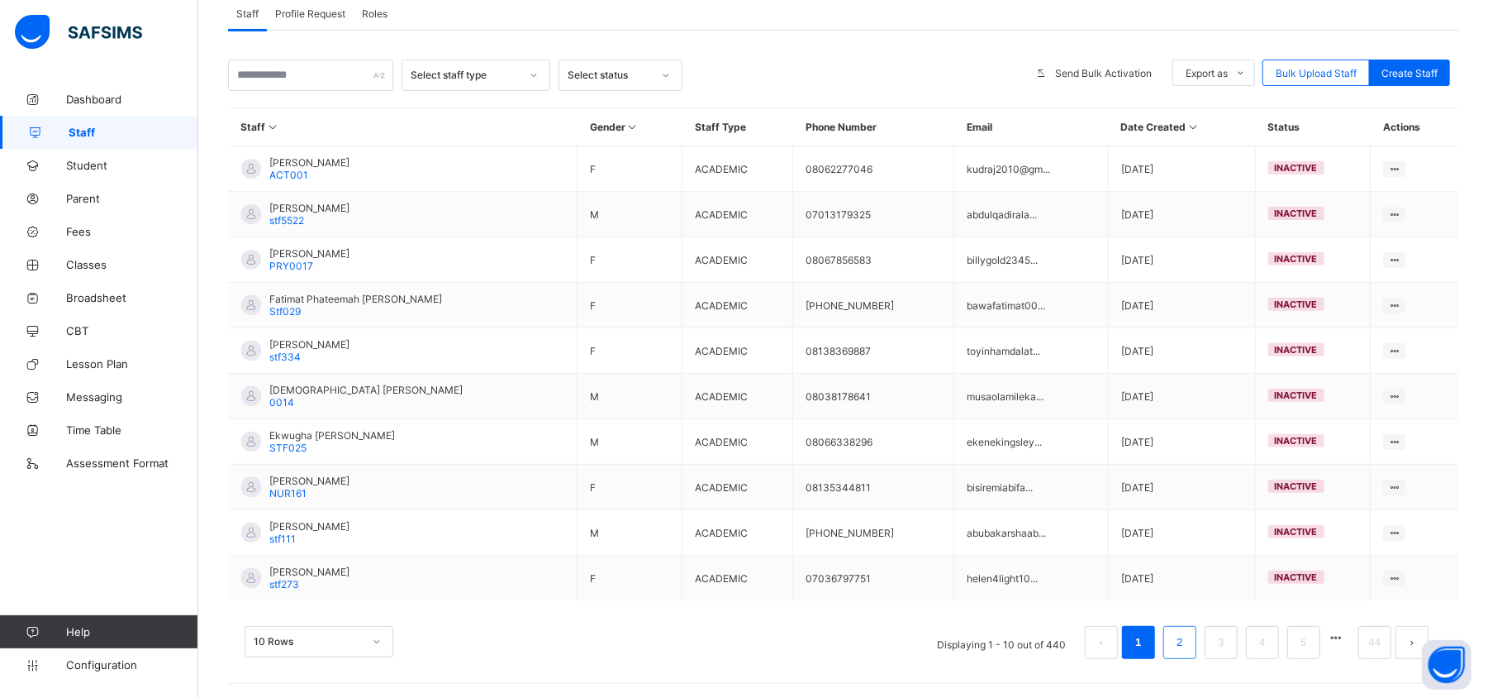
click at [1188, 633] on link "2" at bounding box center [1180, 641] width 16 height 21
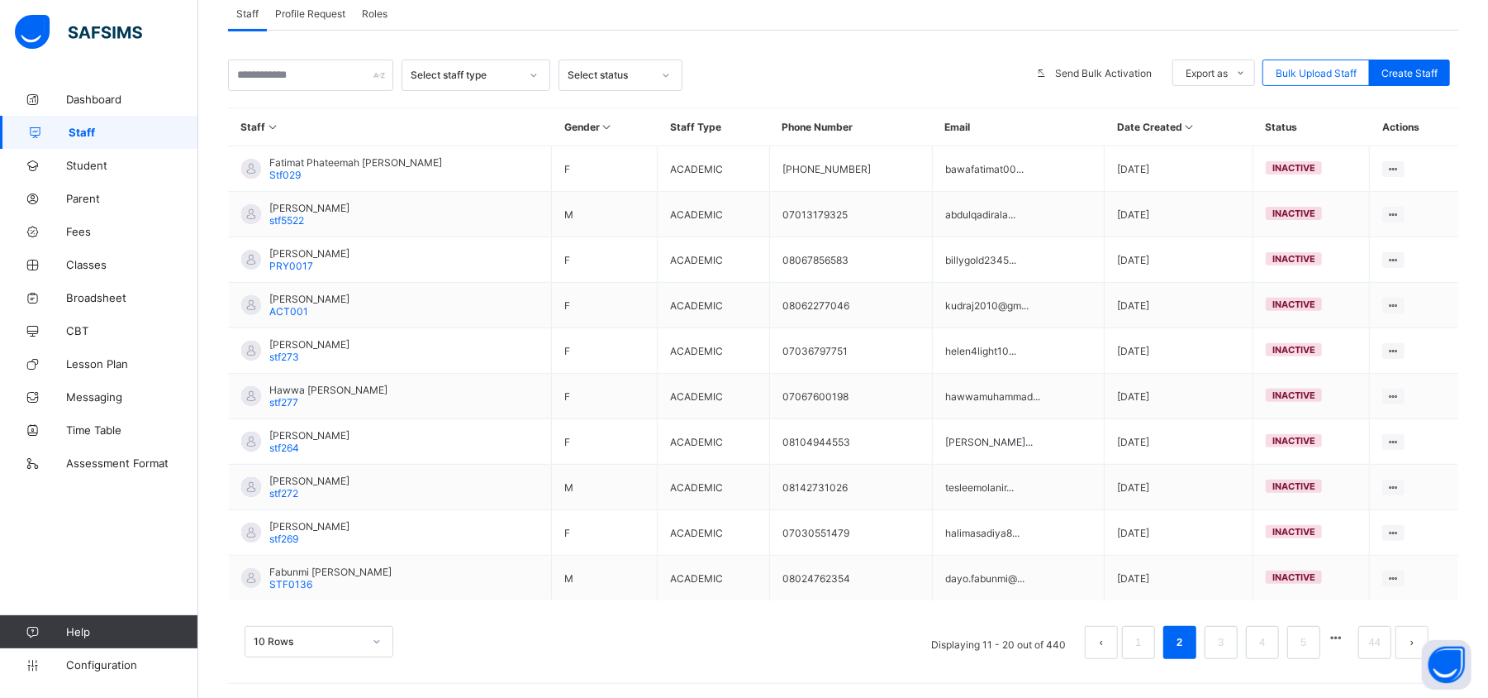
click at [1188, 633] on link "2" at bounding box center [1180, 641] width 16 height 21
click at [1229, 636] on link "3" at bounding box center [1221, 641] width 16 height 21
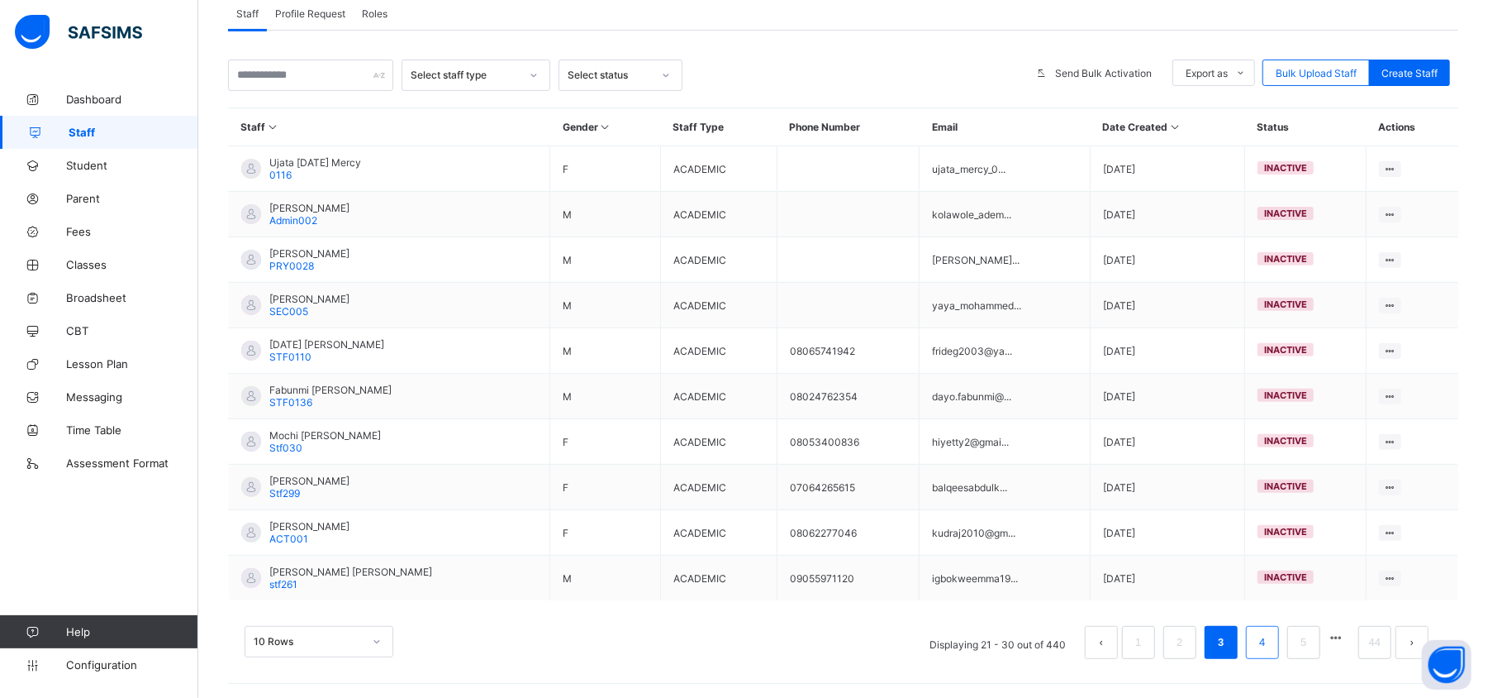
click at [1270, 640] on link "4" at bounding box center [1263, 641] width 16 height 21
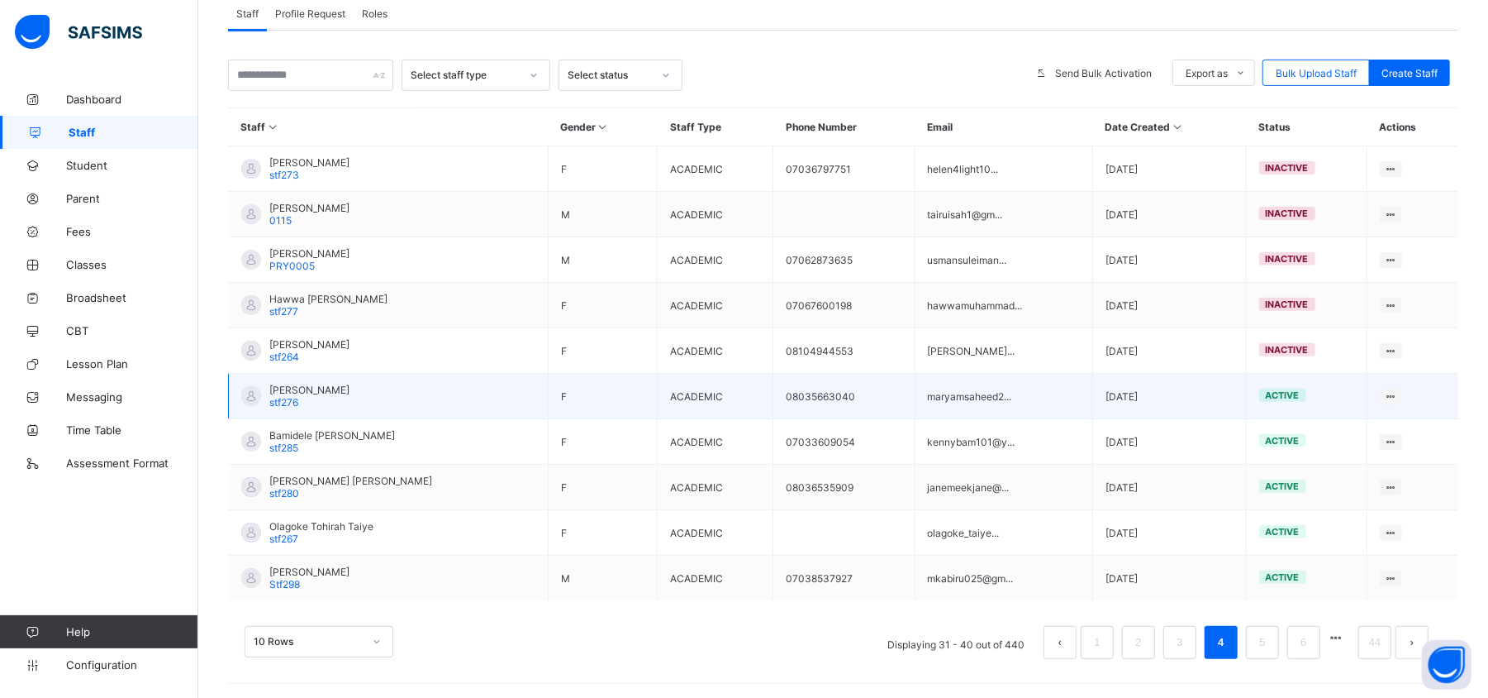
click at [321, 384] on span "Abdulrahman Maryam" at bounding box center [309, 389] width 80 height 12
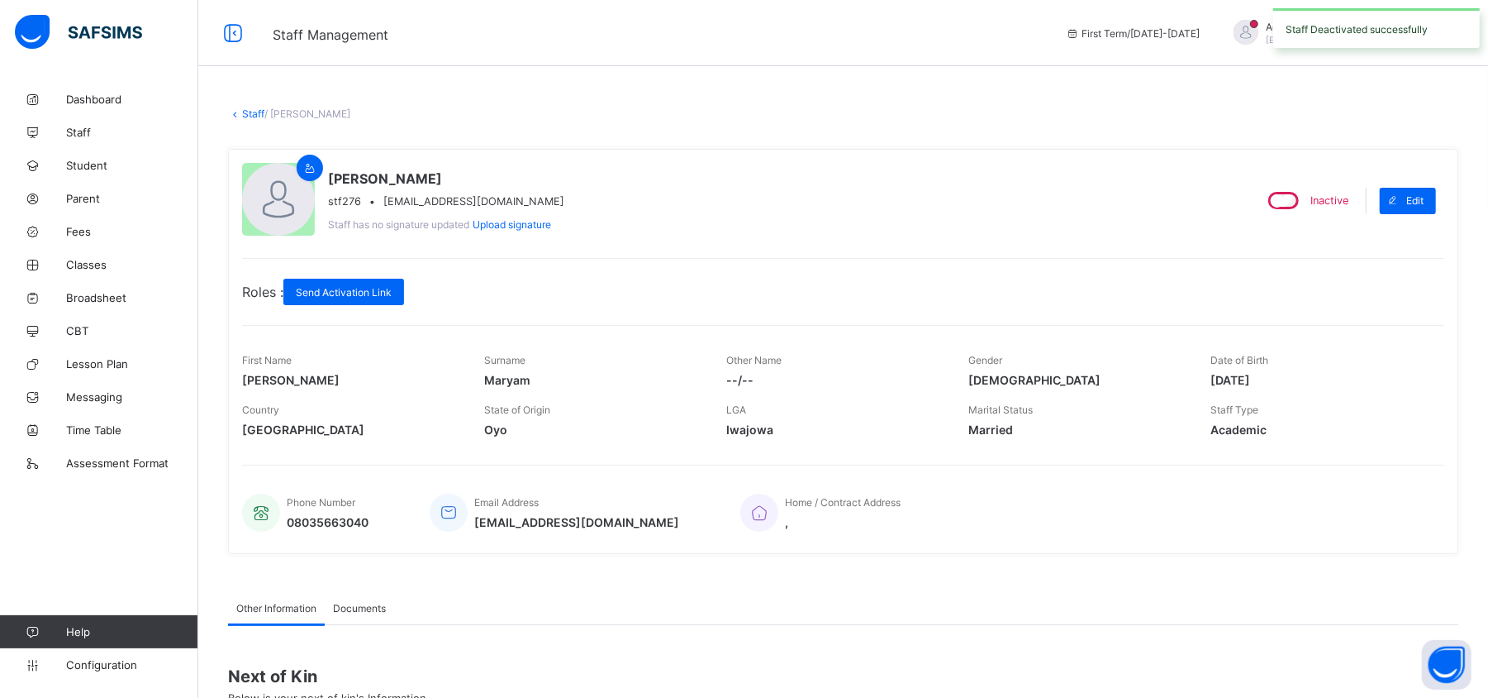
click at [252, 114] on link "Staff" at bounding box center [253, 113] width 22 height 12
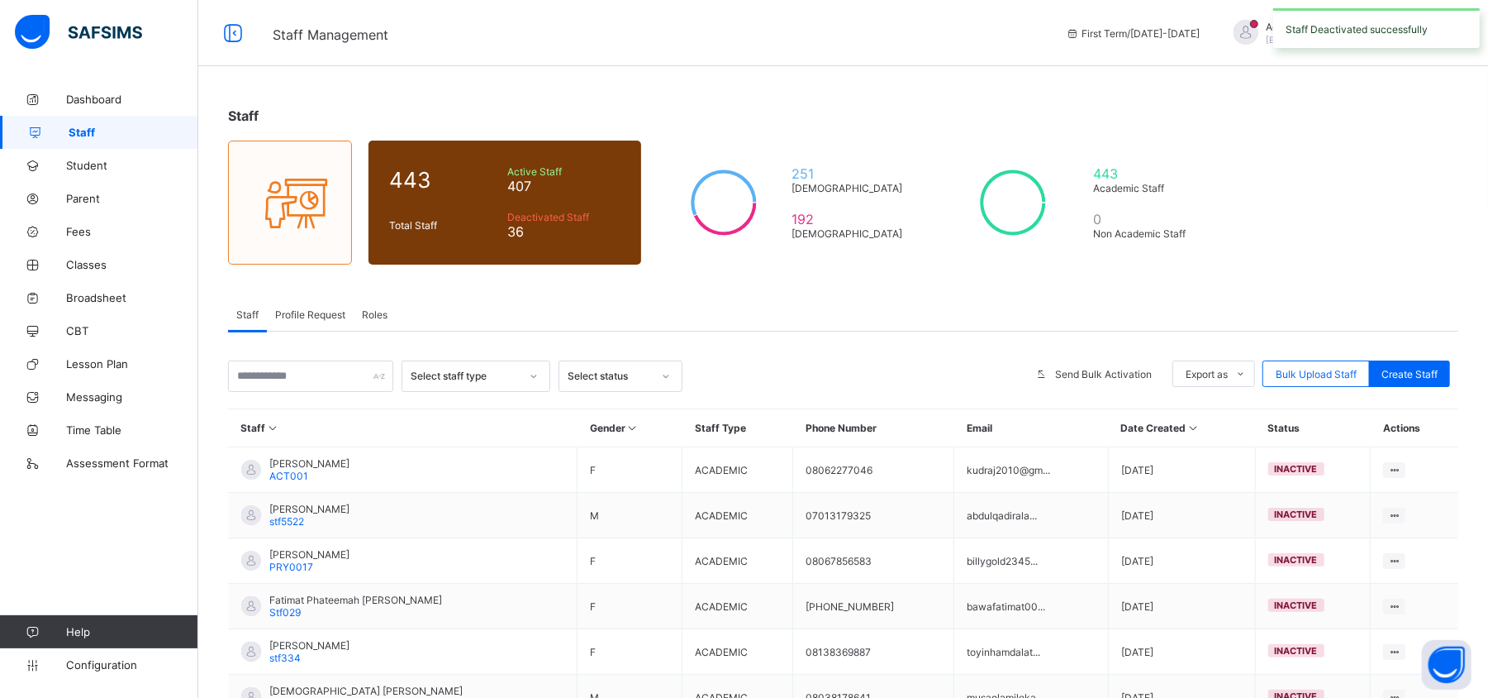
scroll to position [301, 0]
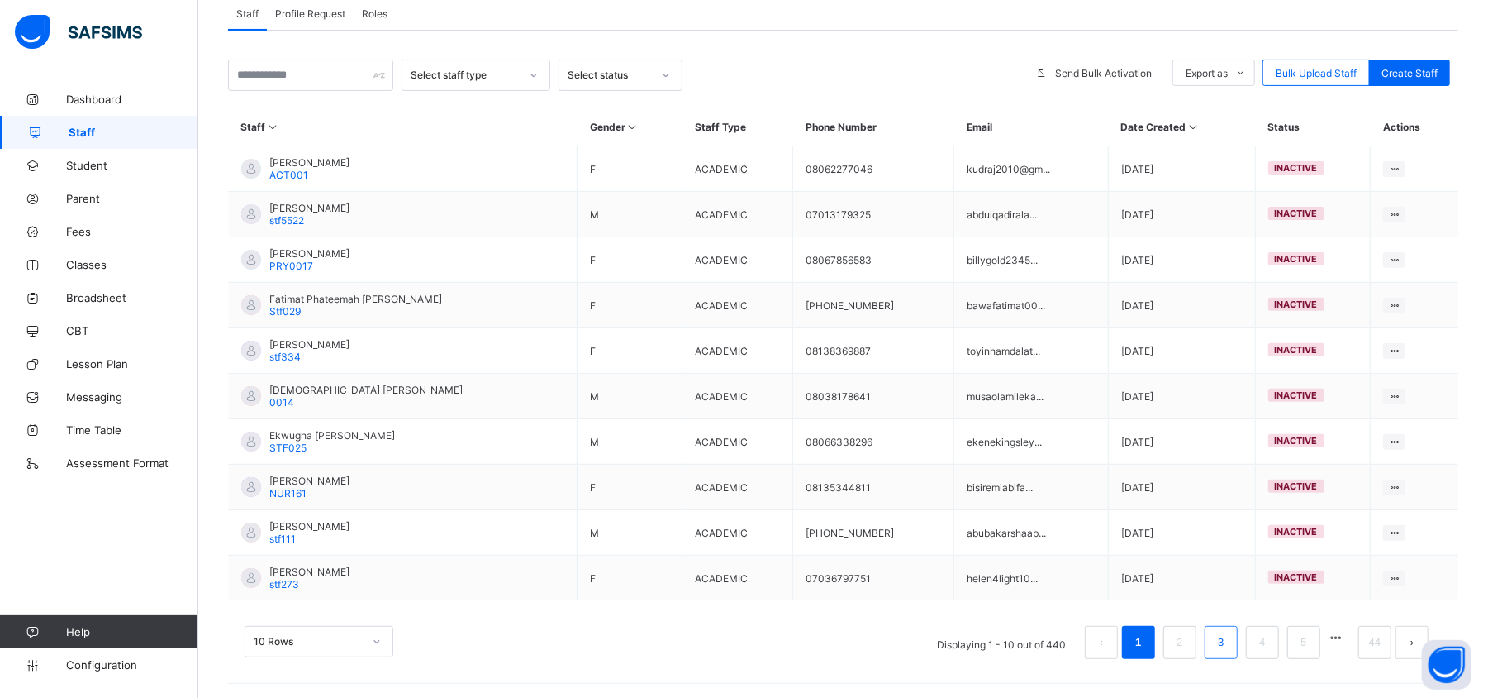
click at [1229, 643] on link "3" at bounding box center [1221, 641] width 16 height 21
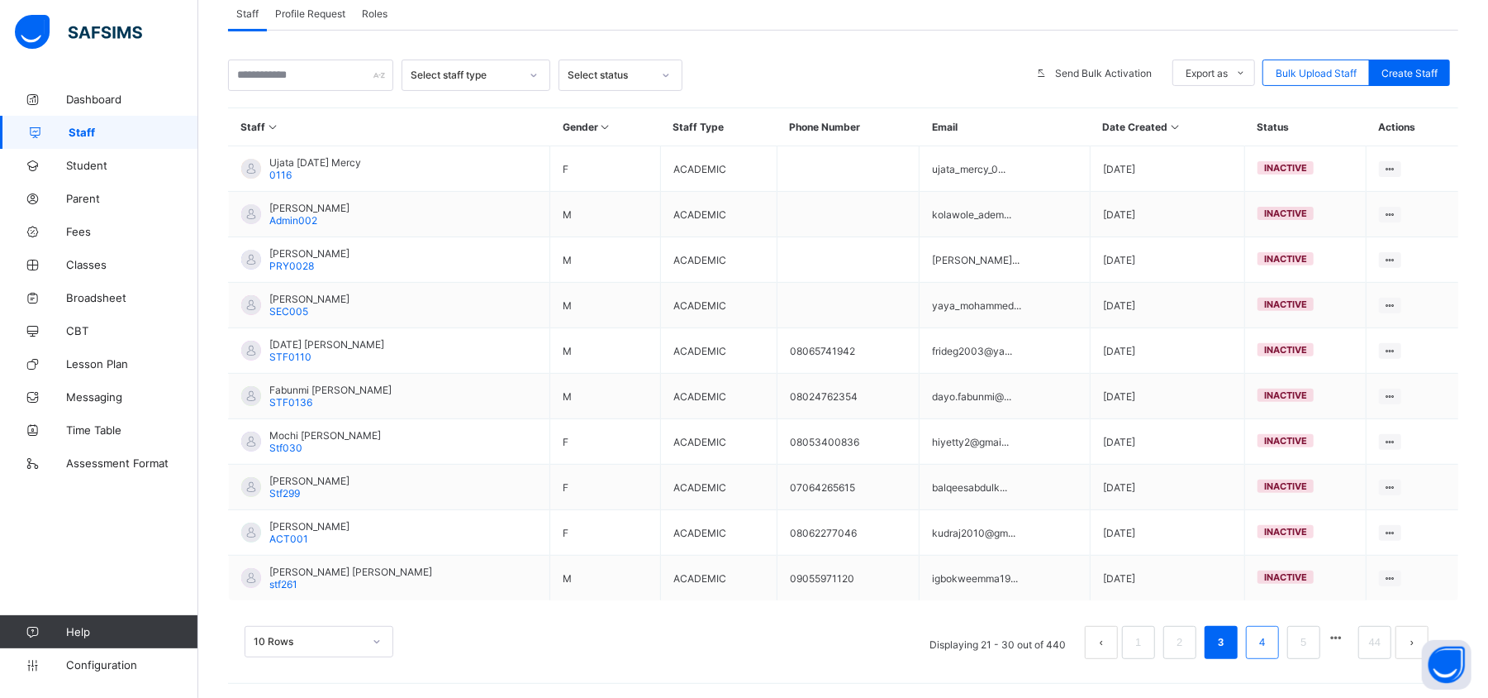
click at [1270, 641] on link "4" at bounding box center [1263, 641] width 16 height 21
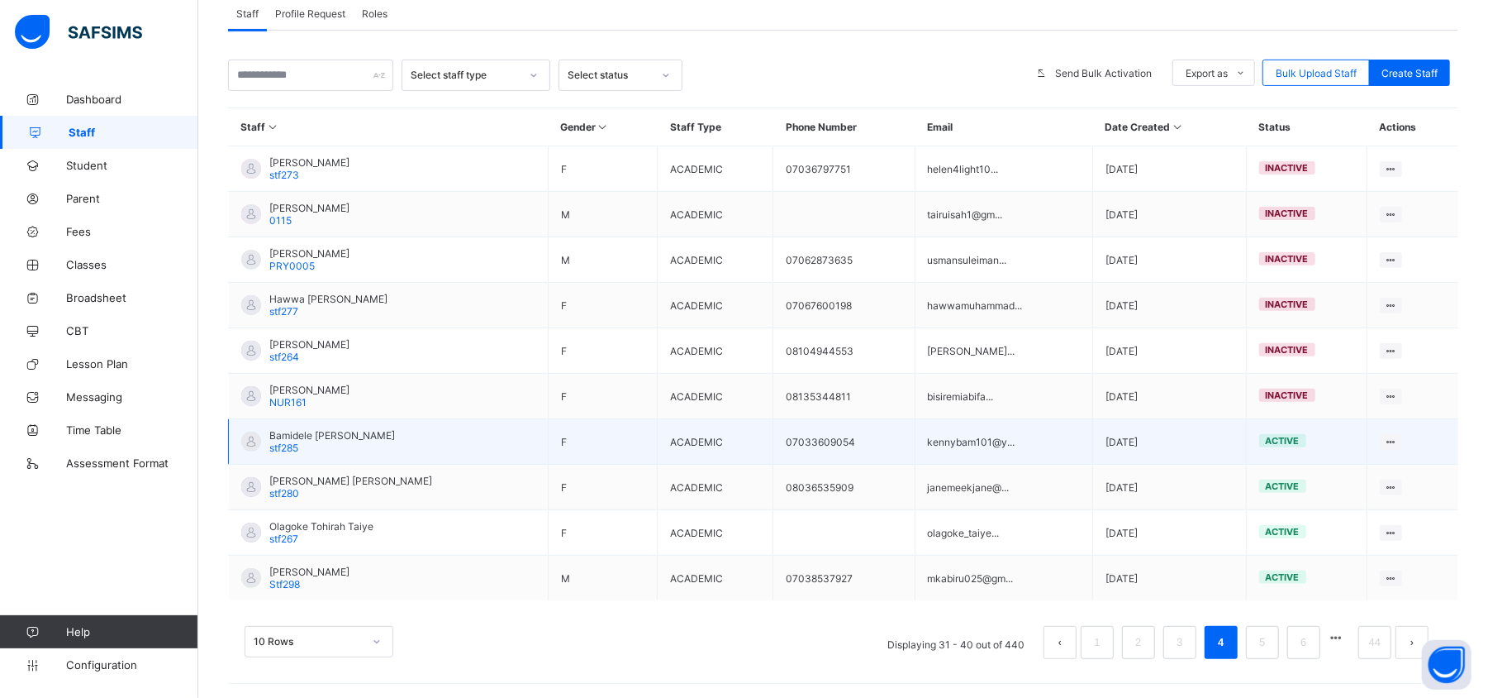
click at [295, 431] on span "Bamidele Latifat Kehinde" at bounding box center [332, 435] width 126 height 12
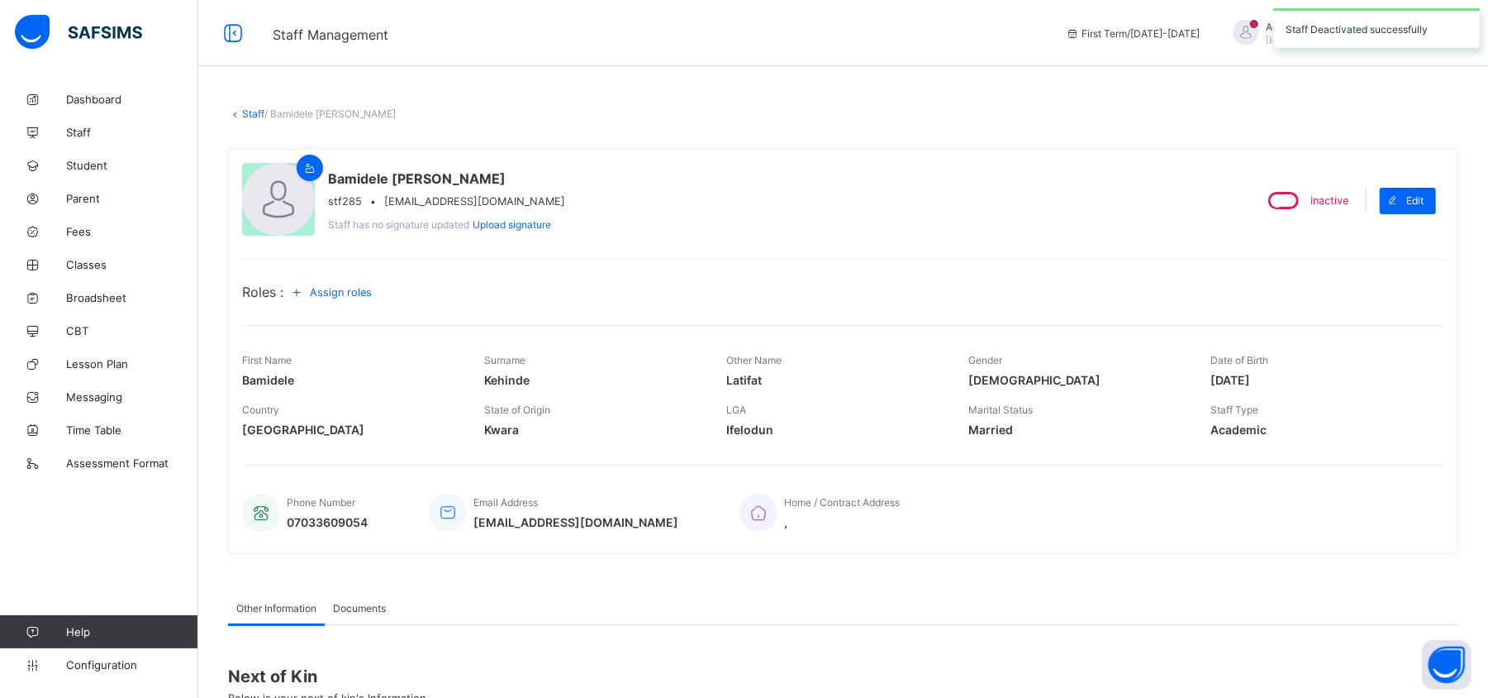
click at [250, 107] on link "Staff" at bounding box center [253, 113] width 22 height 12
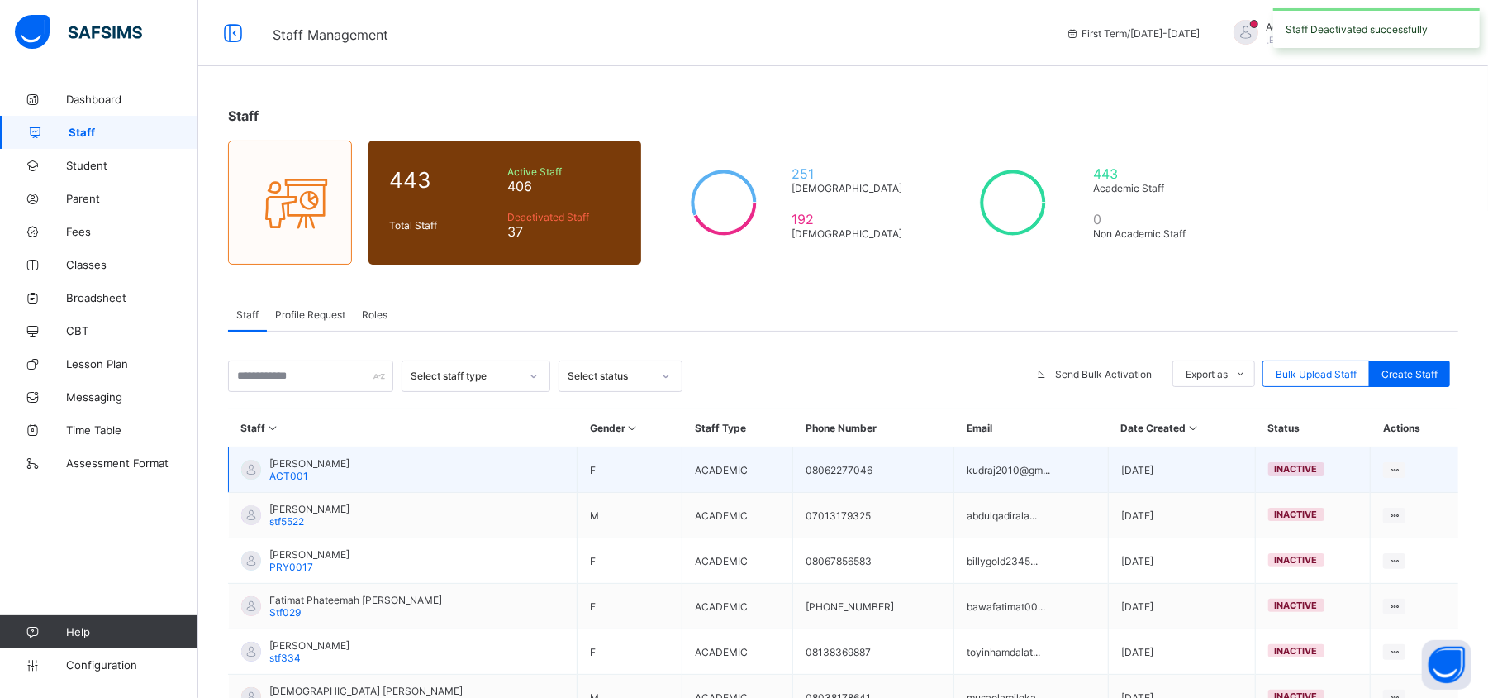
scroll to position [301, 0]
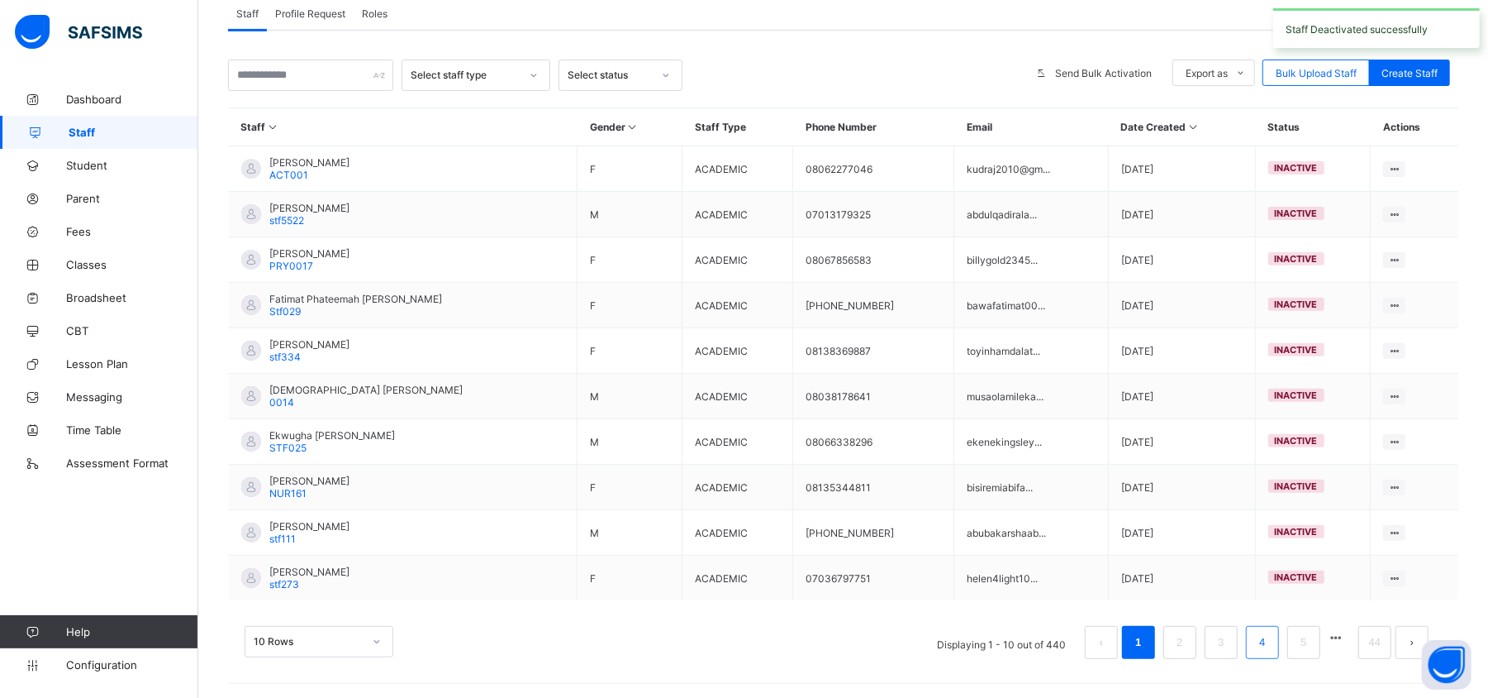
click at [1270, 636] on link "4" at bounding box center [1263, 641] width 16 height 21
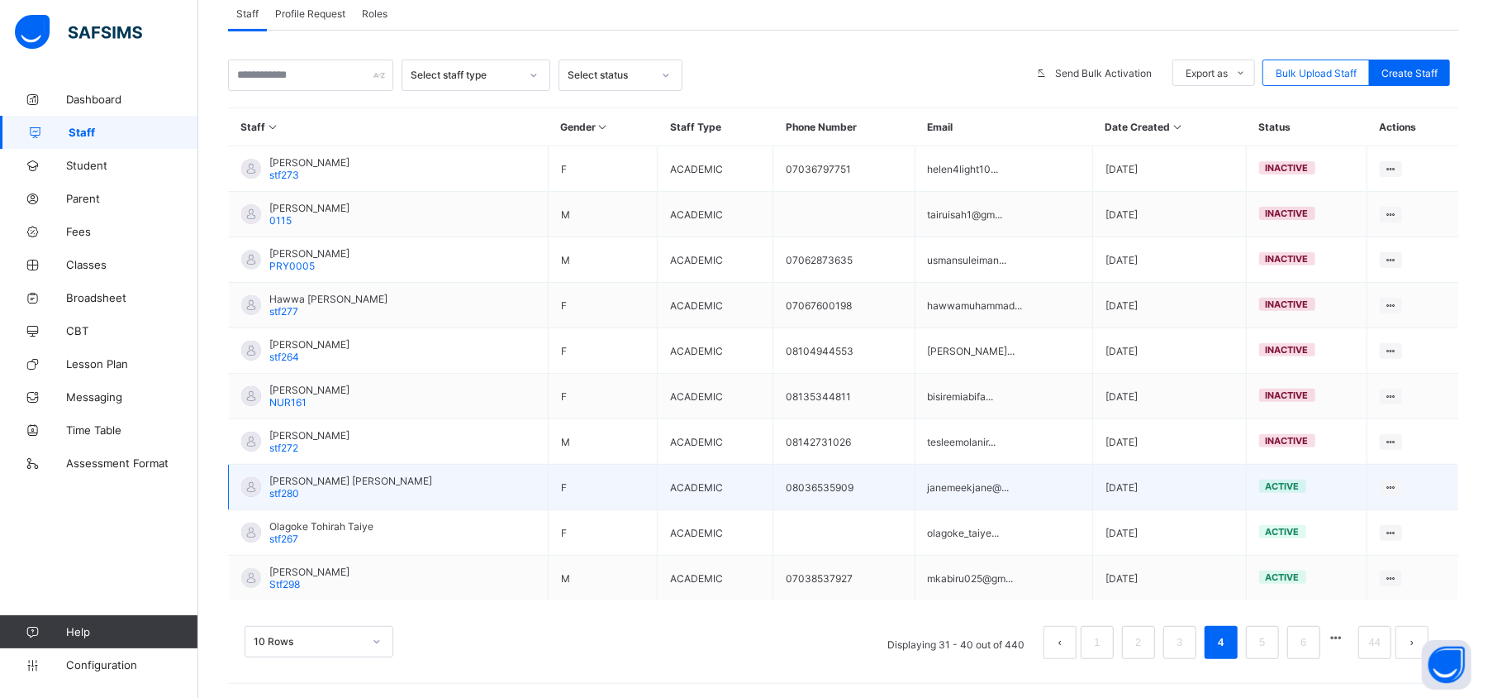
click at [324, 478] on span "Jane Chimuanya Osuji" at bounding box center [350, 480] width 163 height 12
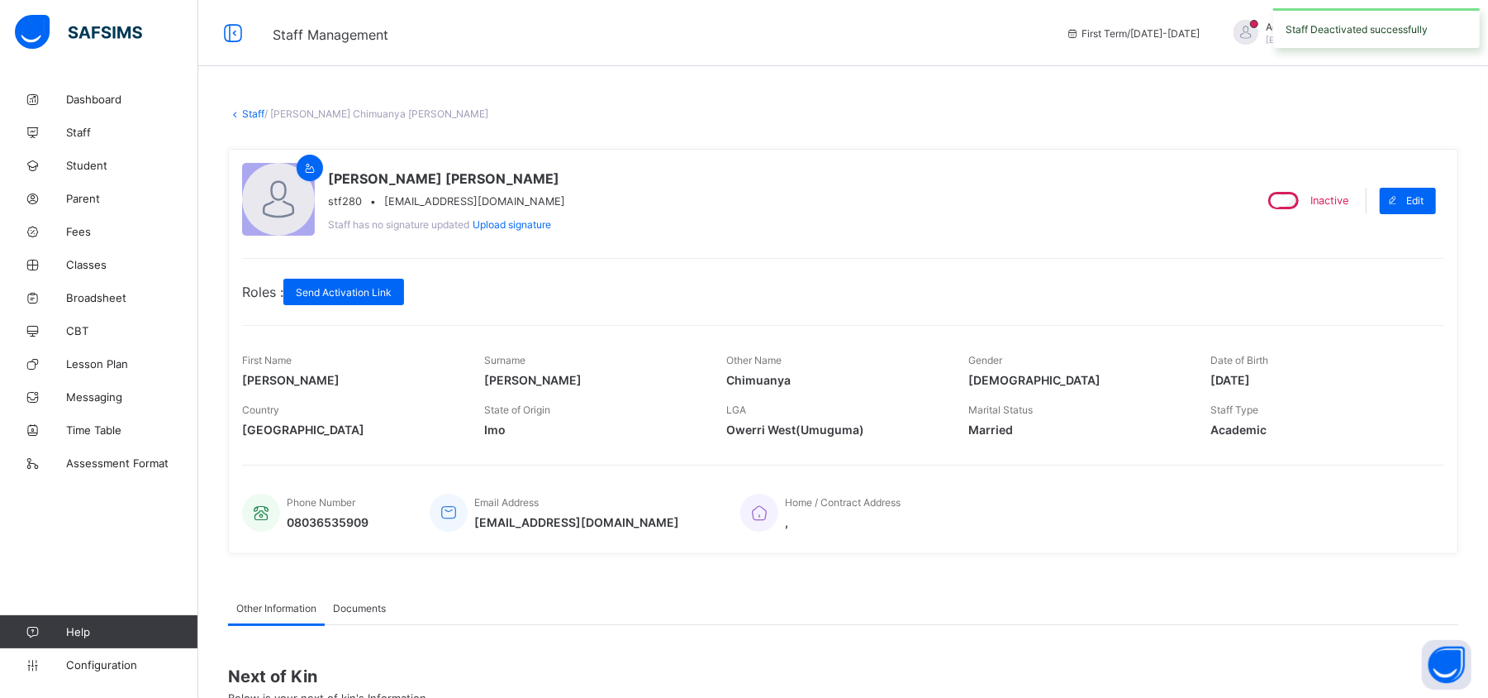
click at [252, 109] on link "Staff" at bounding box center [253, 113] width 22 height 12
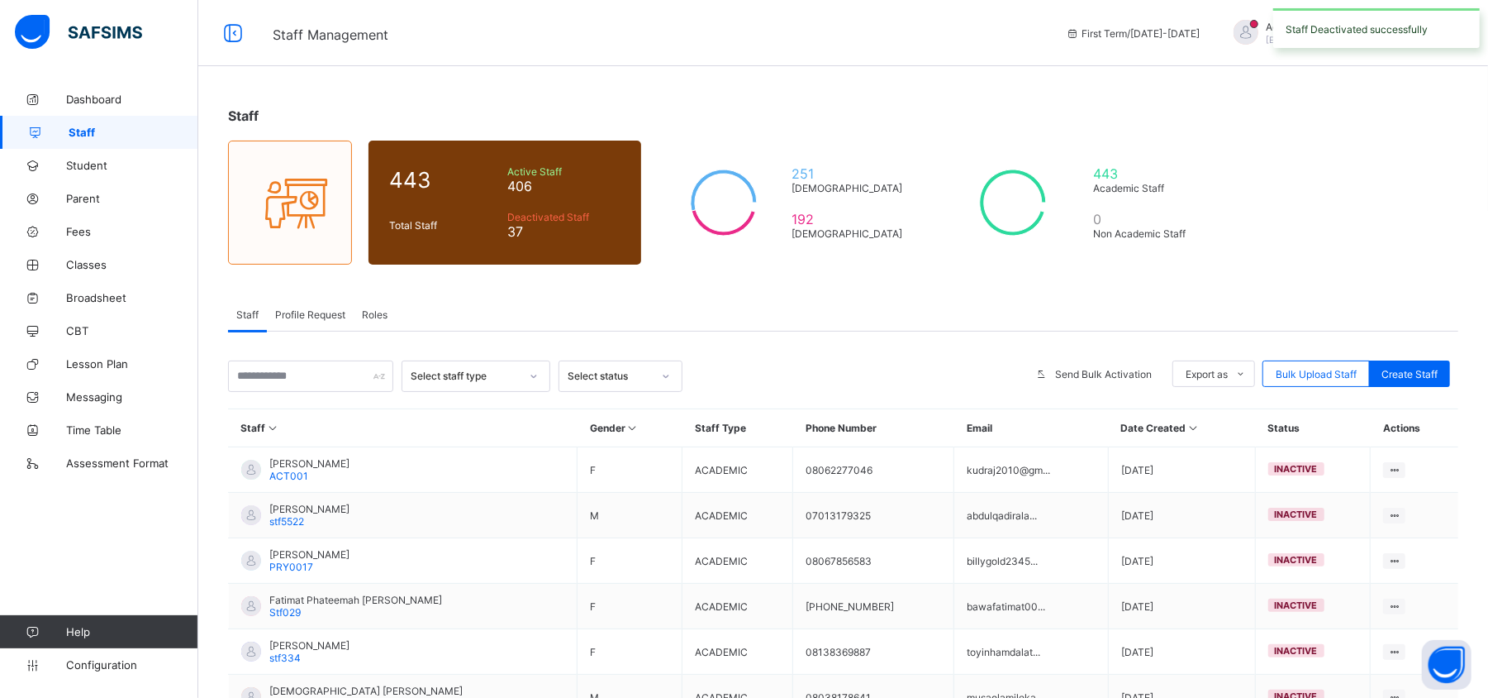
scroll to position [301, 0]
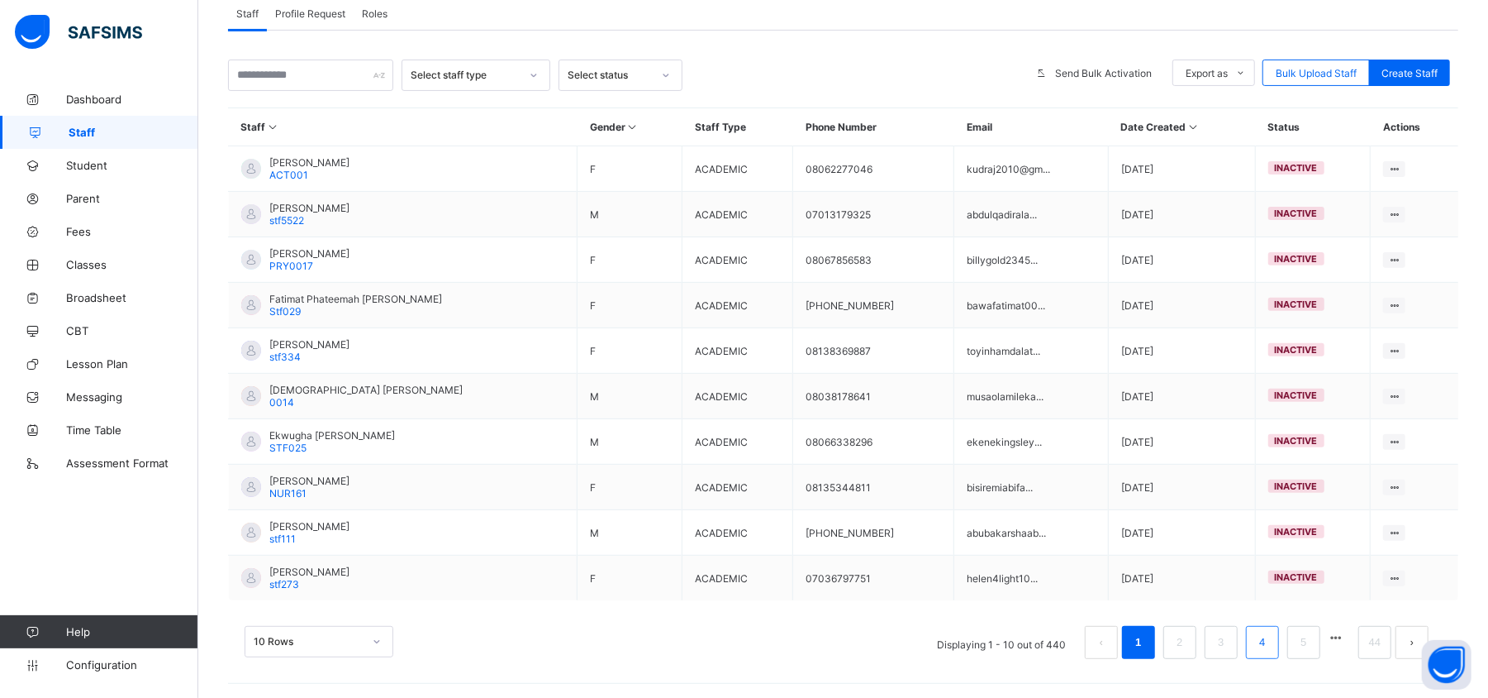
click at [1270, 636] on link "4" at bounding box center [1263, 641] width 16 height 21
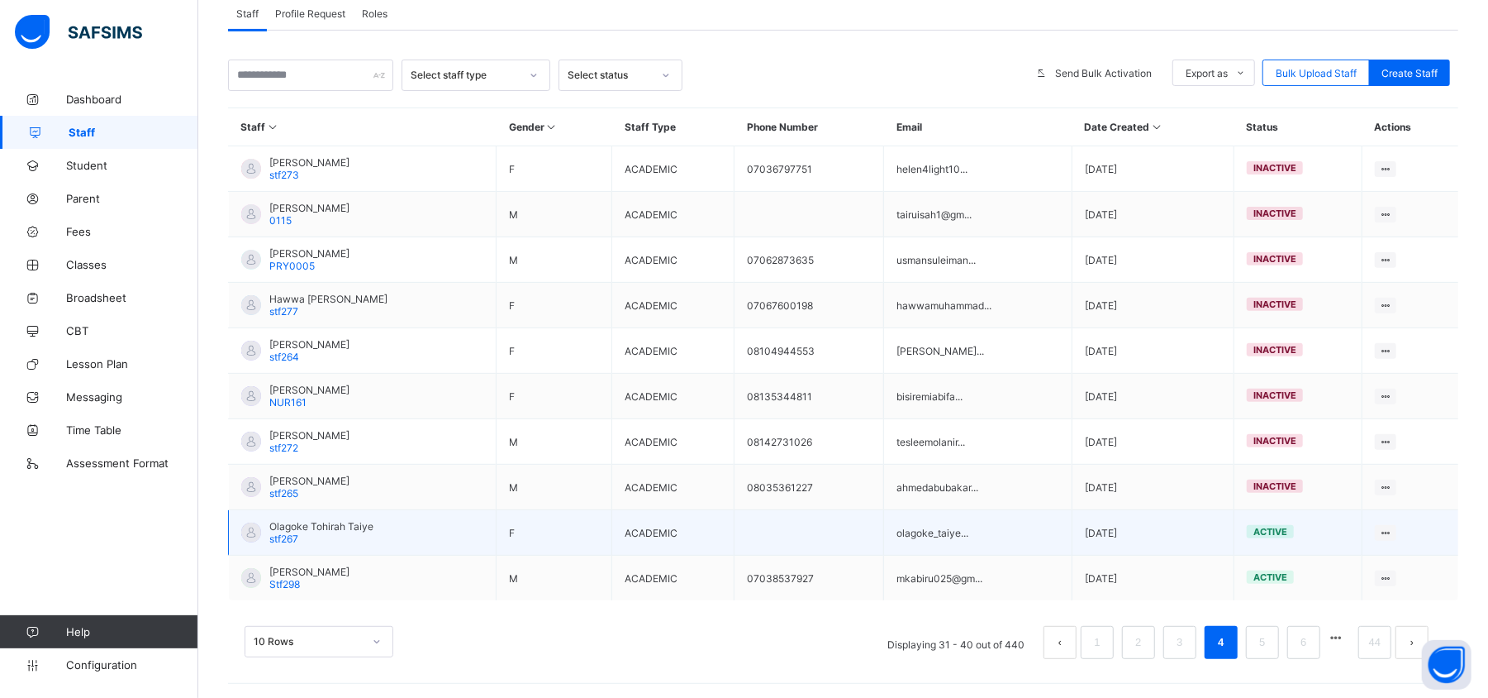
click at [342, 522] on span "Olagoke Tohirah Taiye" at bounding box center [321, 526] width 104 height 12
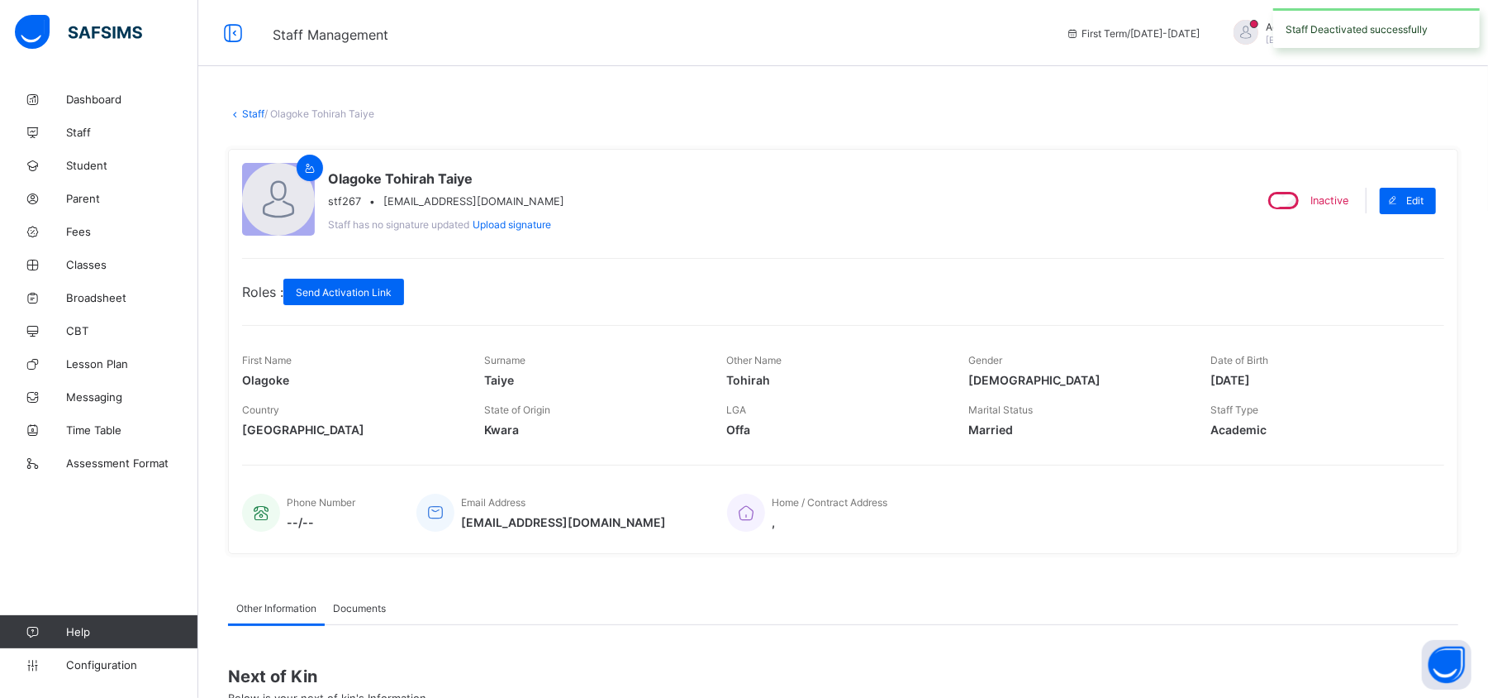
click at [249, 116] on link "Staff" at bounding box center [253, 113] width 22 height 12
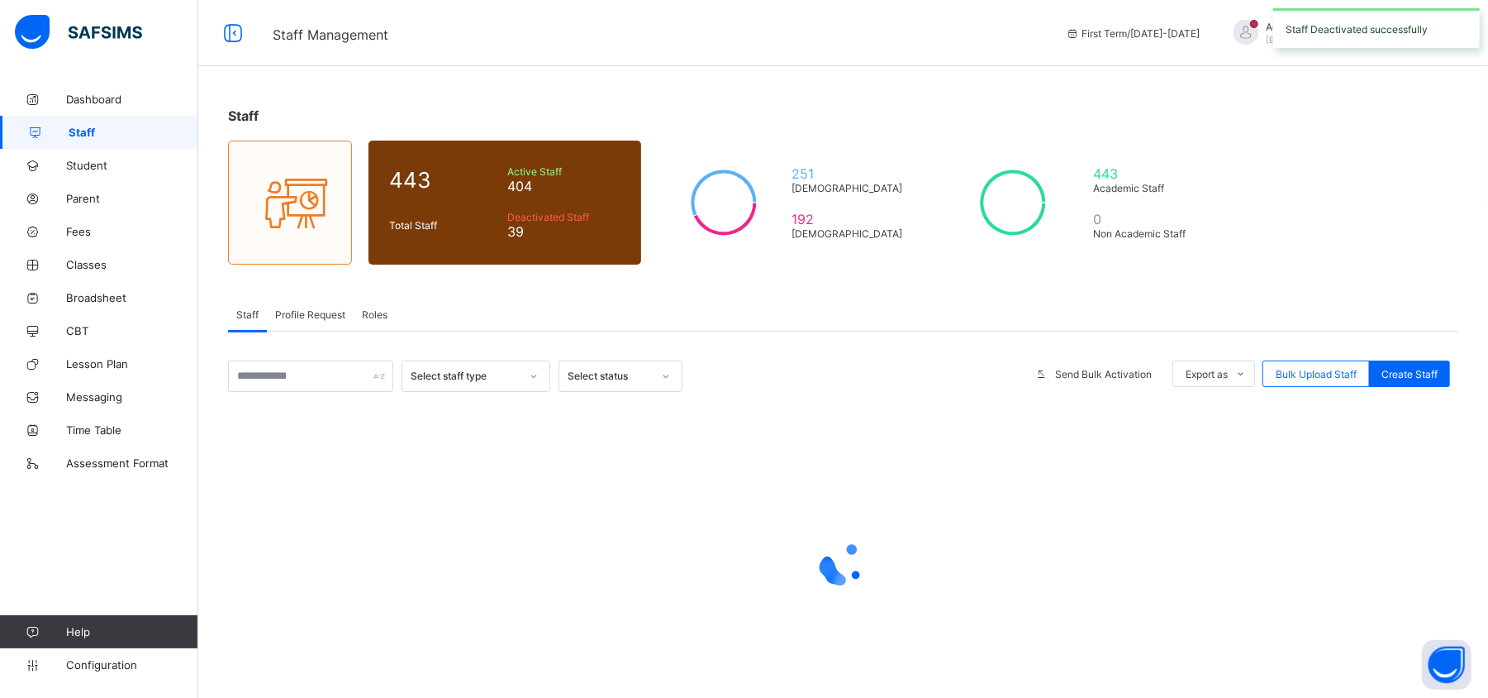
scroll to position [301, 0]
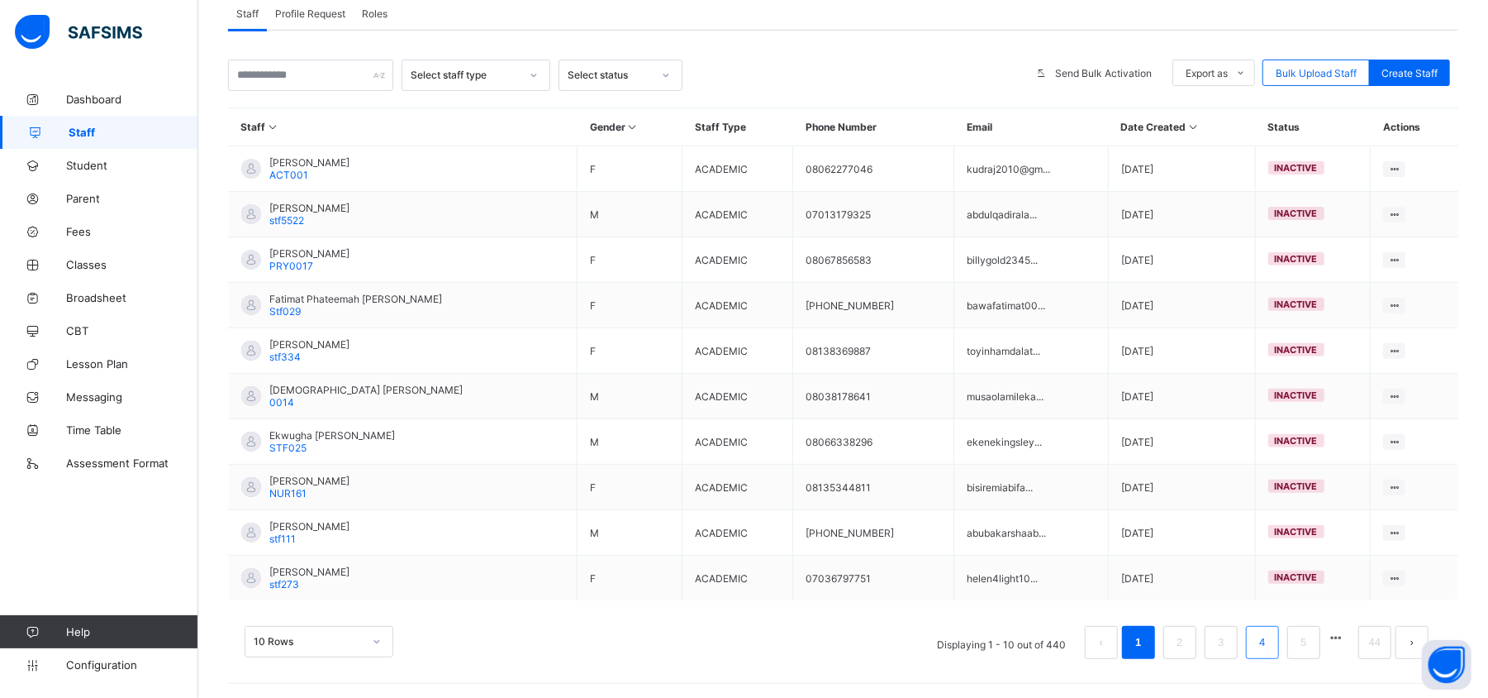
click at [1270, 645] on link "4" at bounding box center [1263, 641] width 16 height 21
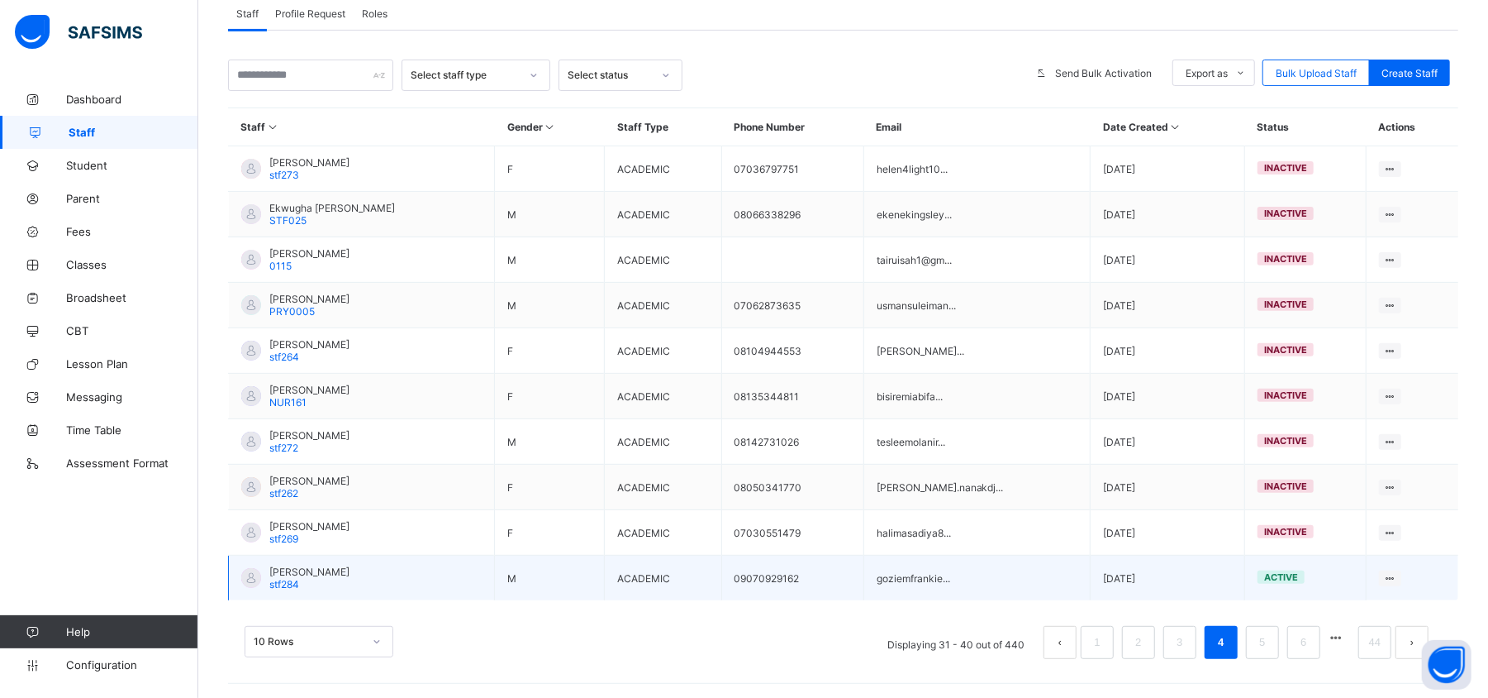
click at [288, 573] on span "Njemanze Francis" at bounding box center [309, 571] width 80 height 12
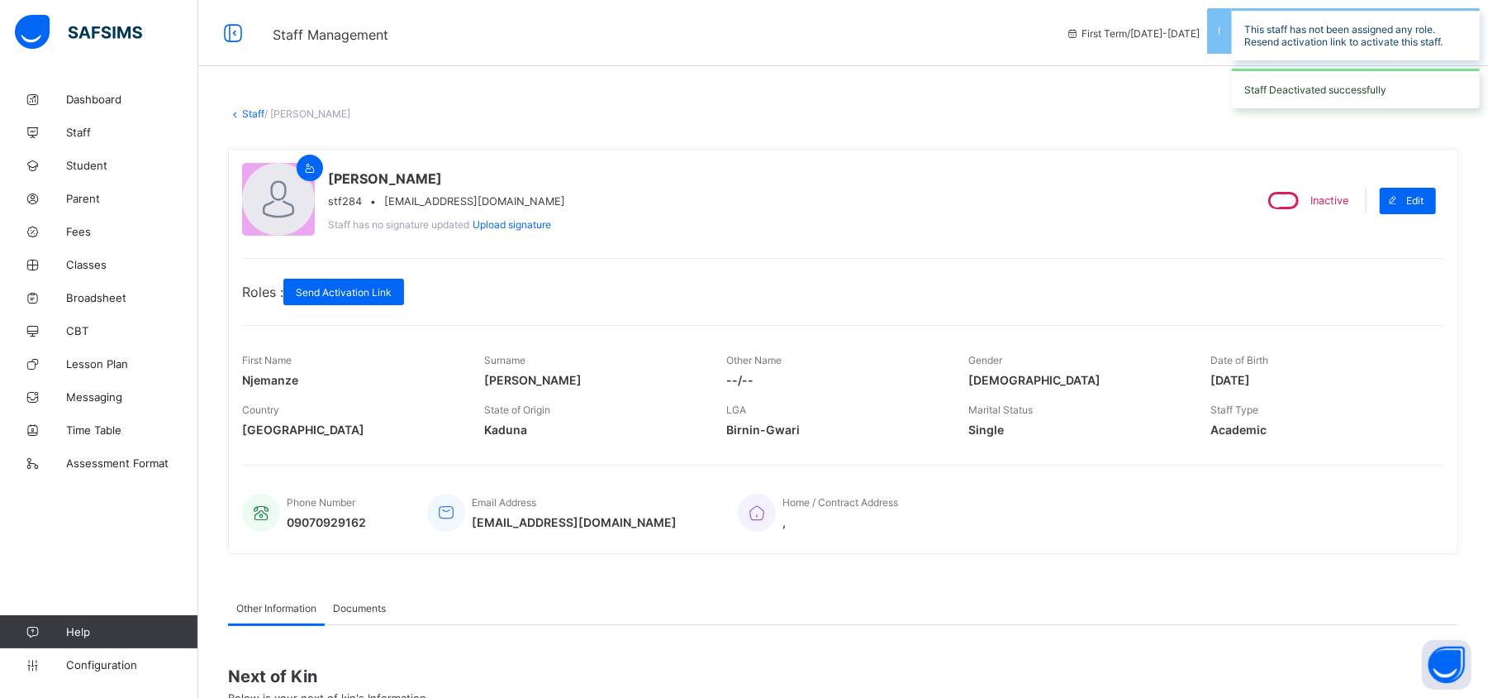
click at [251, 116] on link "Staff" at bounding box center [253, 113] width 22 height 12
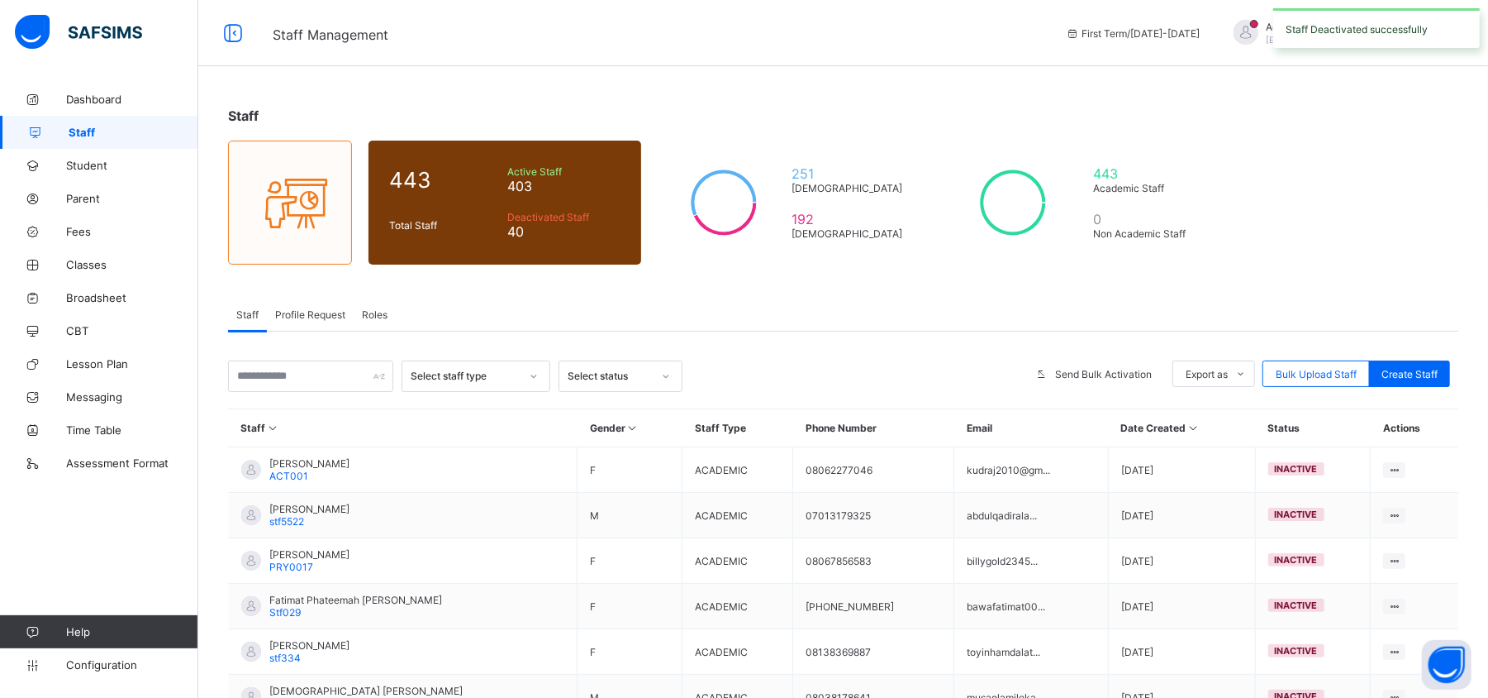
scroll to position [301, 0]
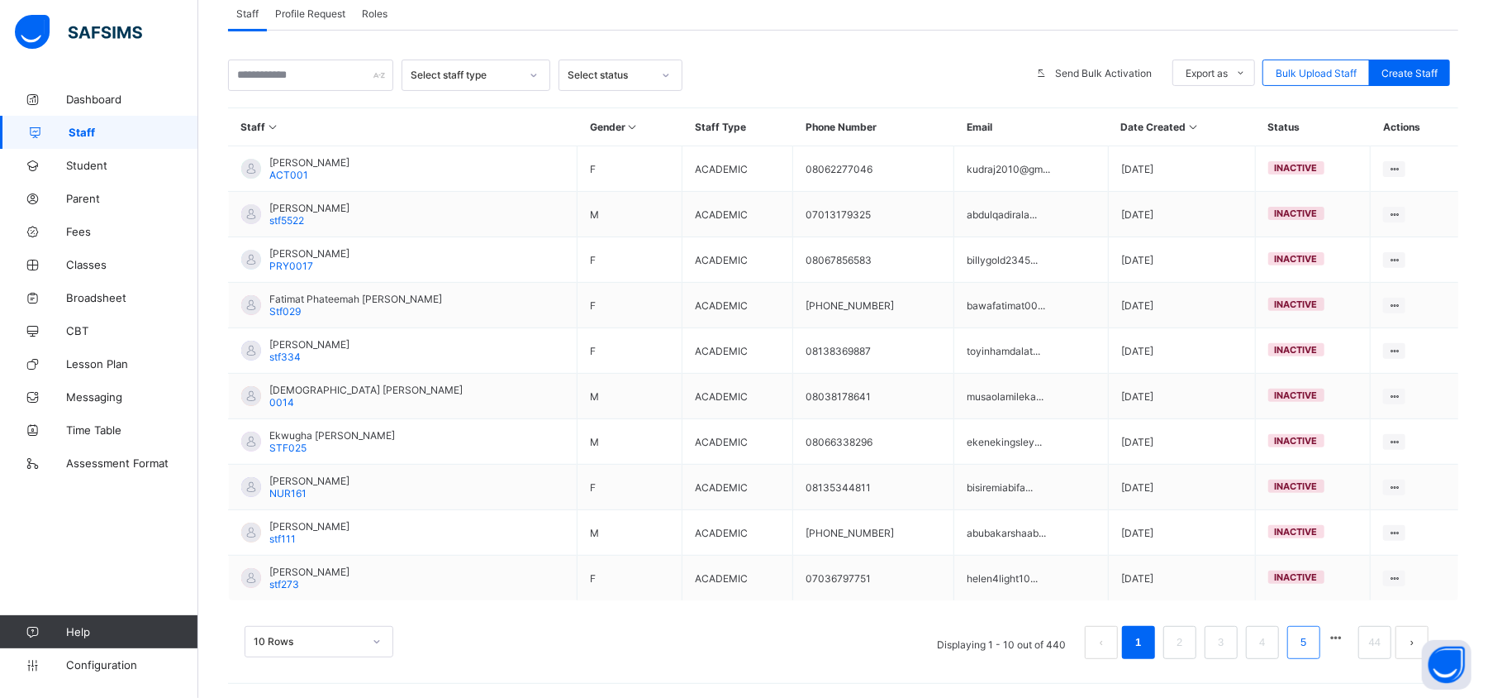
click at [1312, 643] on link "5" at bounding box center [1304, 641] width 16 height 21
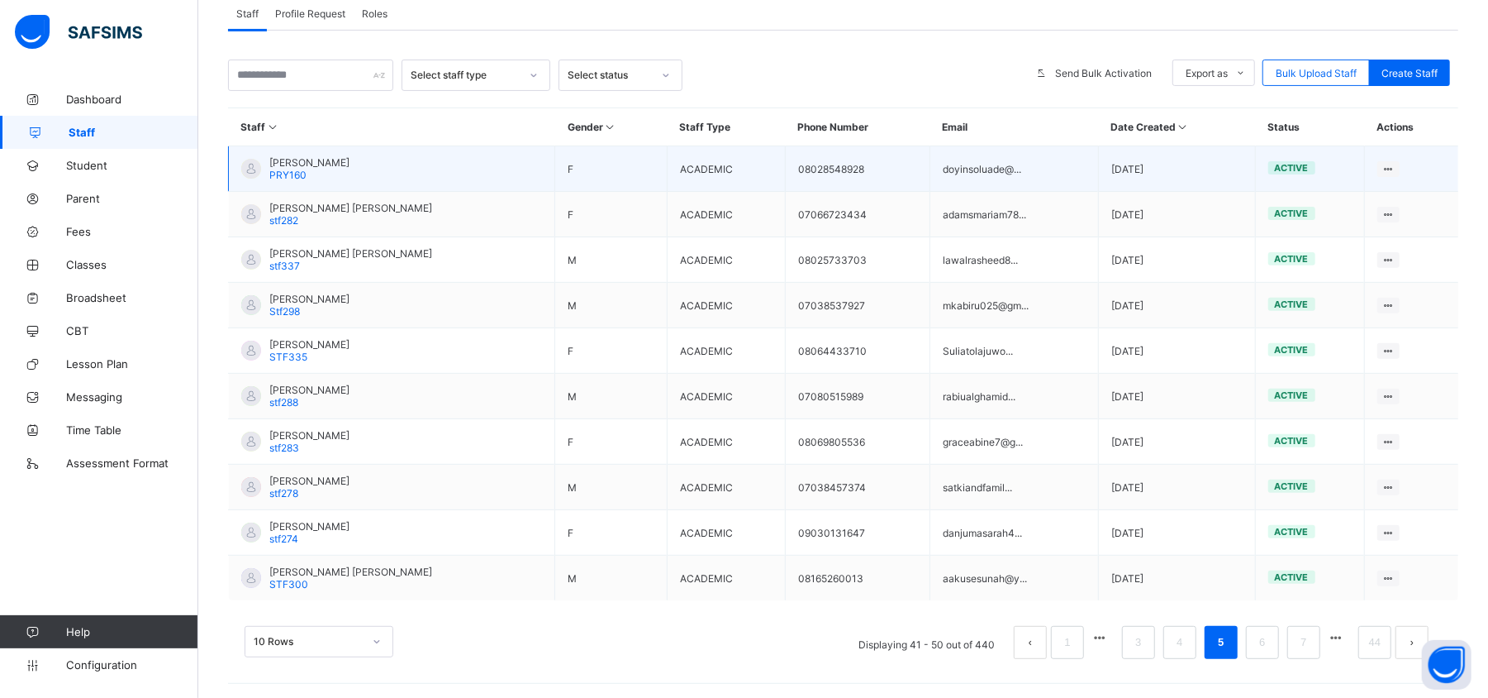
click at [312, 162] on span "Adedoyin Oguntayo" at bounding box center [309, 162] width 80 height 12
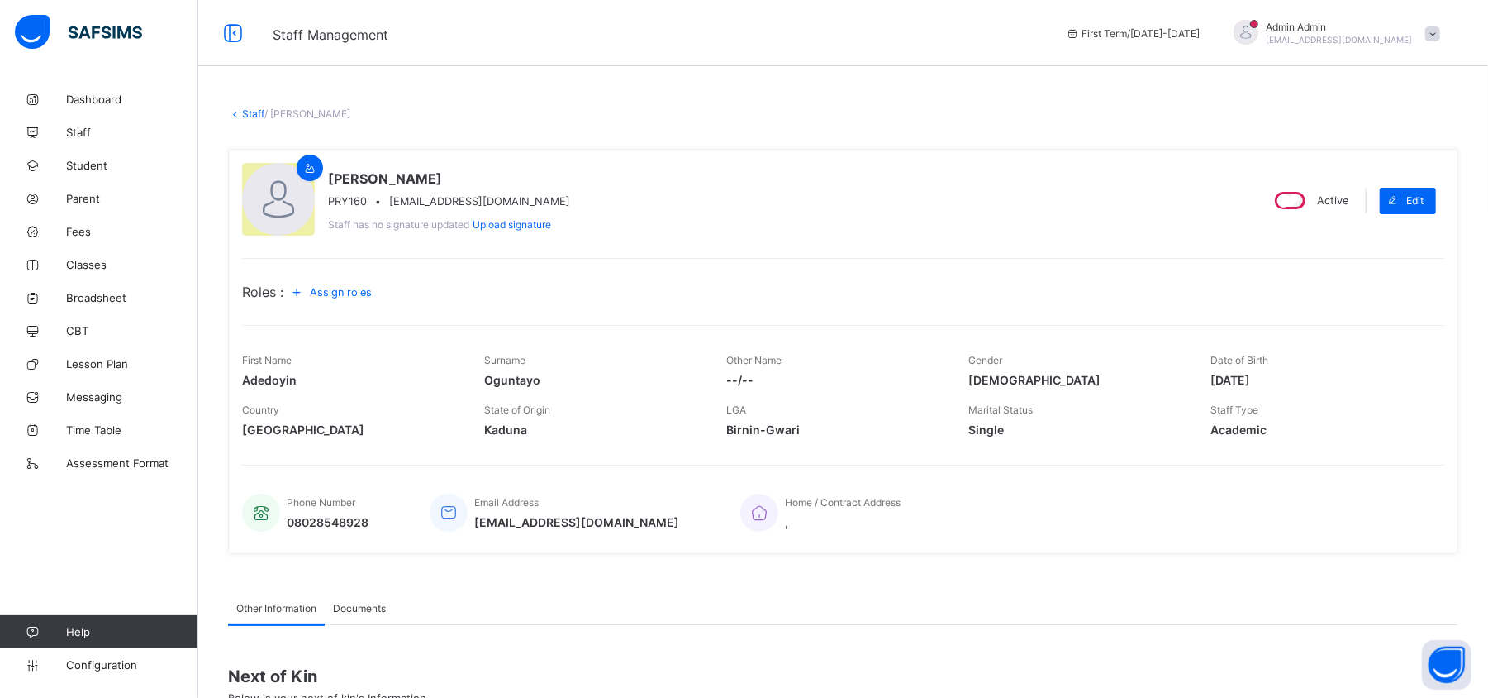
click at [1304, 188] on div "Active" at bounding box center [1310, 201] width 85 height 26
click at [246, 109] on link "Staff" at bounding box center [253, 113] width 22 height 12
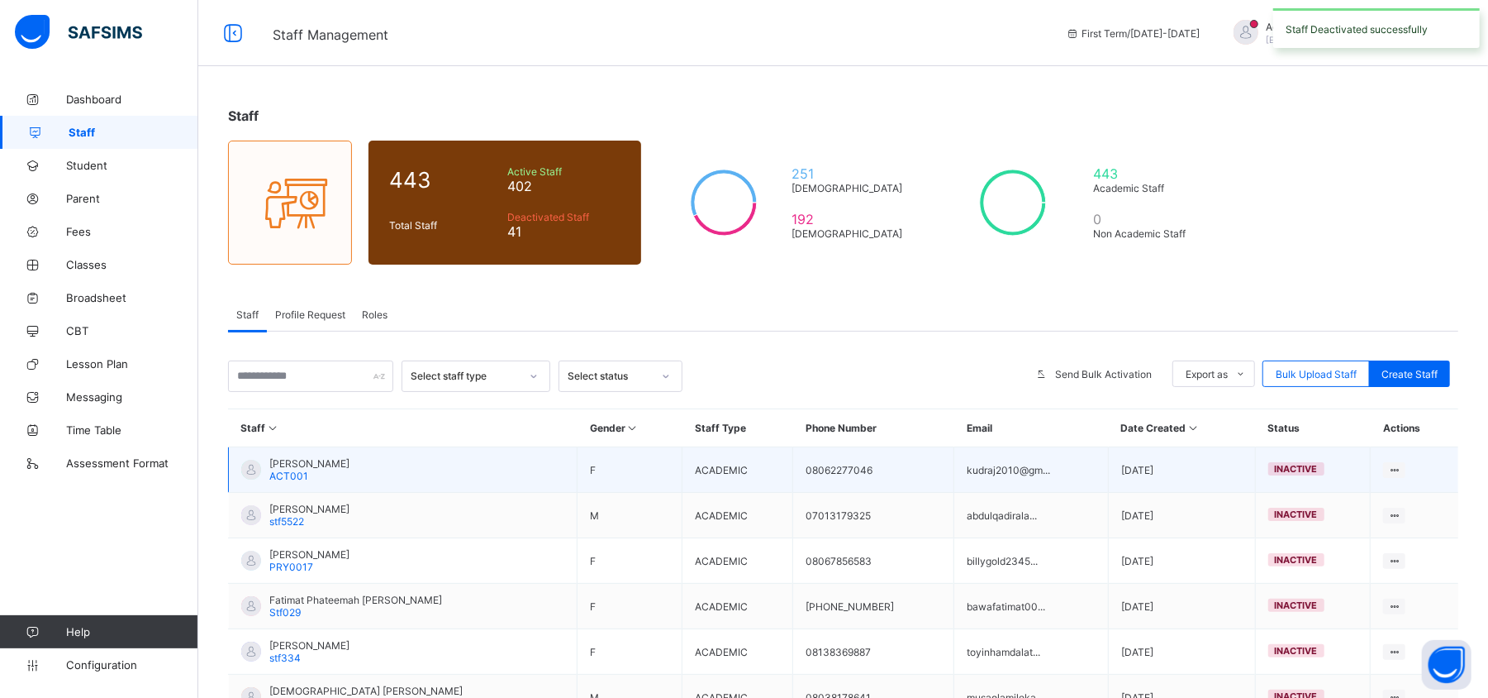
scroll to position [301, 0]
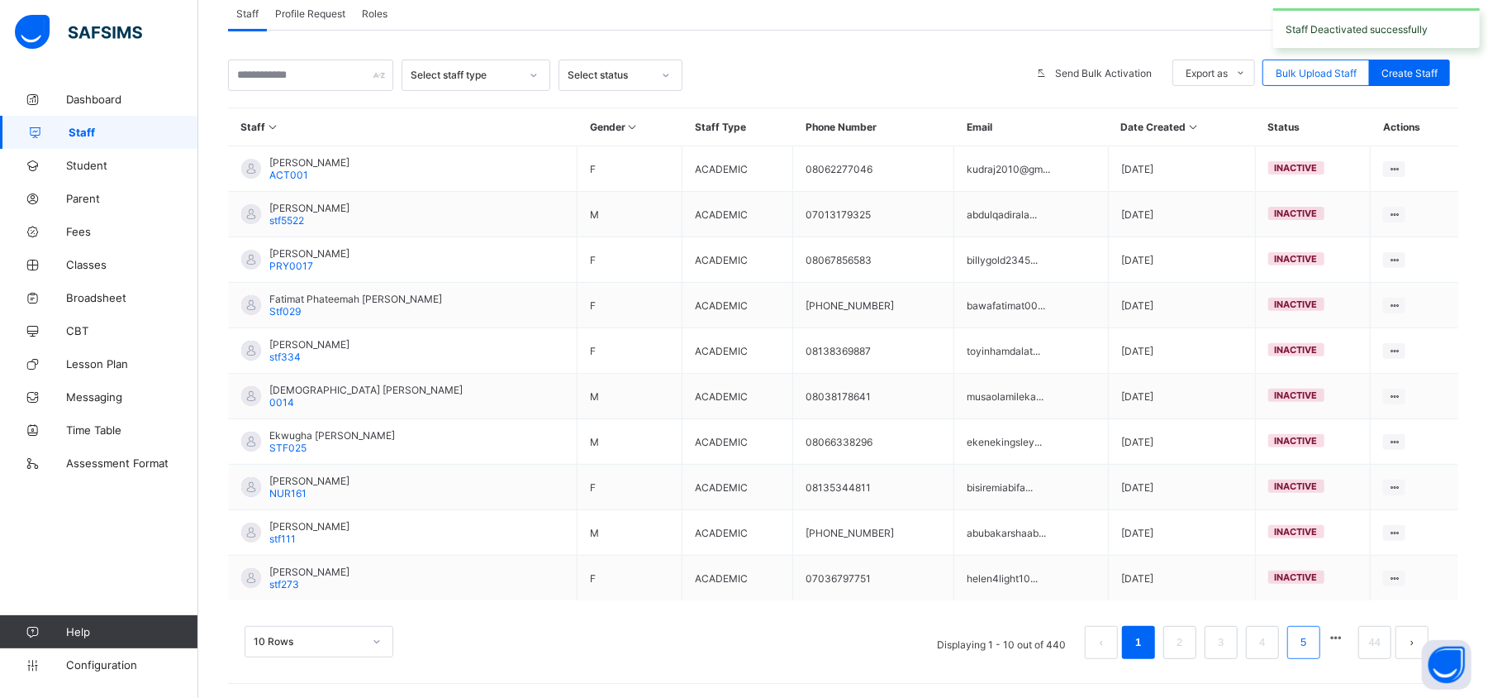
click at [1312, 641] on link "5" at bounding box center [1304, 641] width 16 height 21
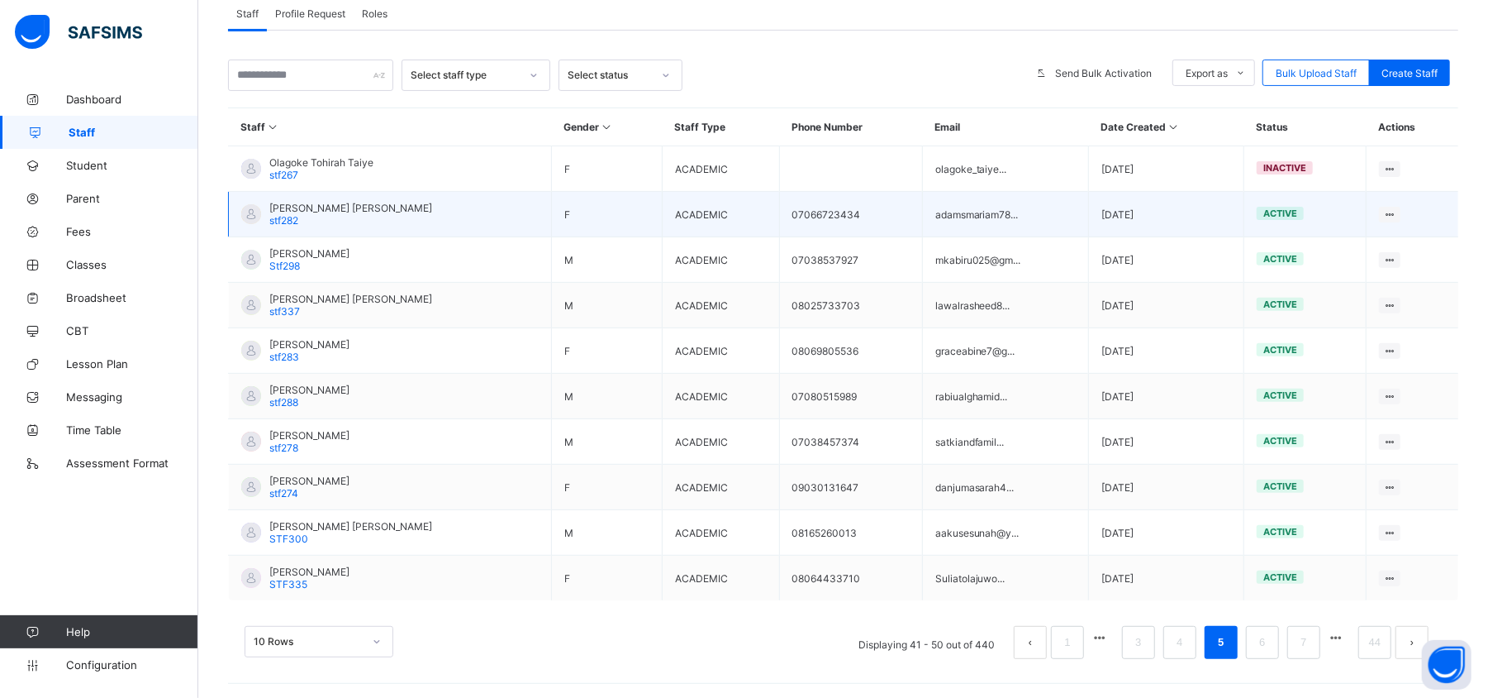
click at [324, 205] on span "Adams Suleiman Mariam" at bounding box center [350, 208] width 163 height 12
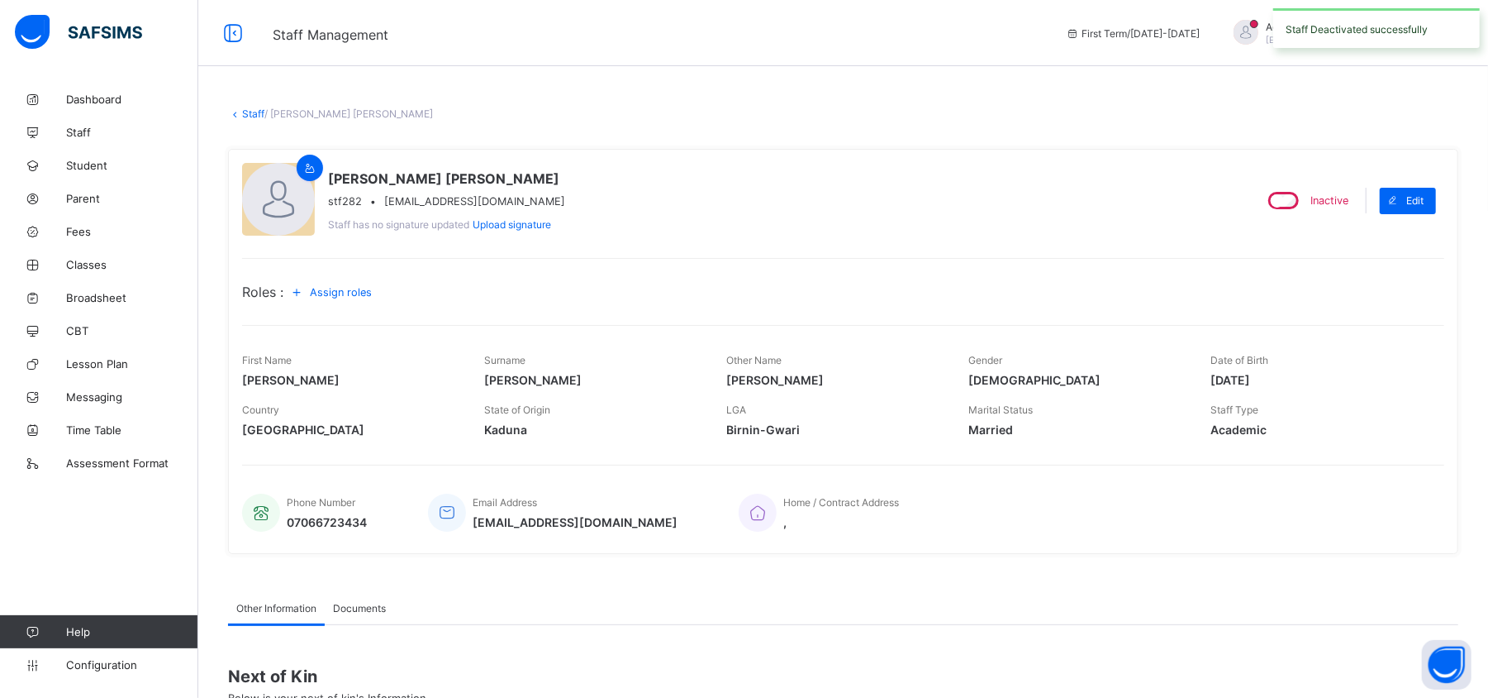
click at [251, 114] on link "Staff" at bounding box center [253, 113] width 22 height 12
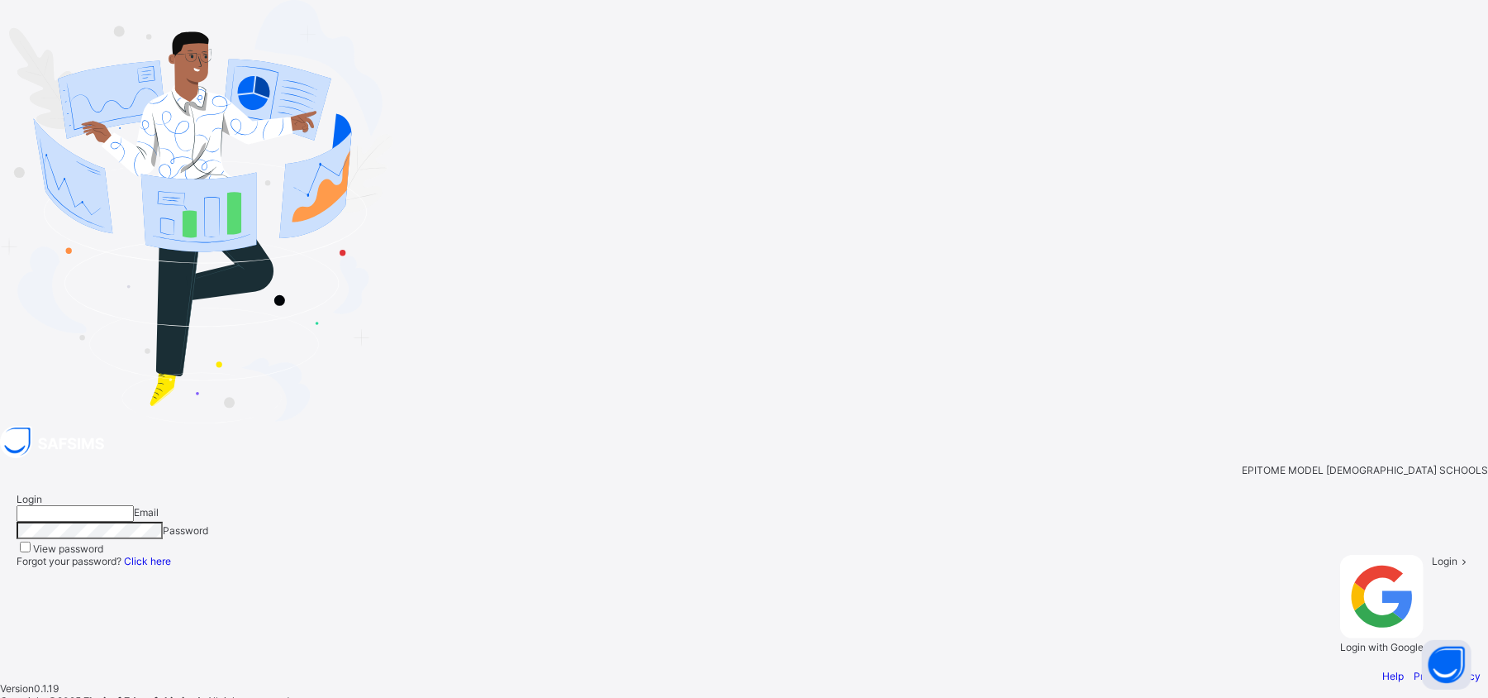
type input "**********"
